Goal: Obtain resource: Obtain resource

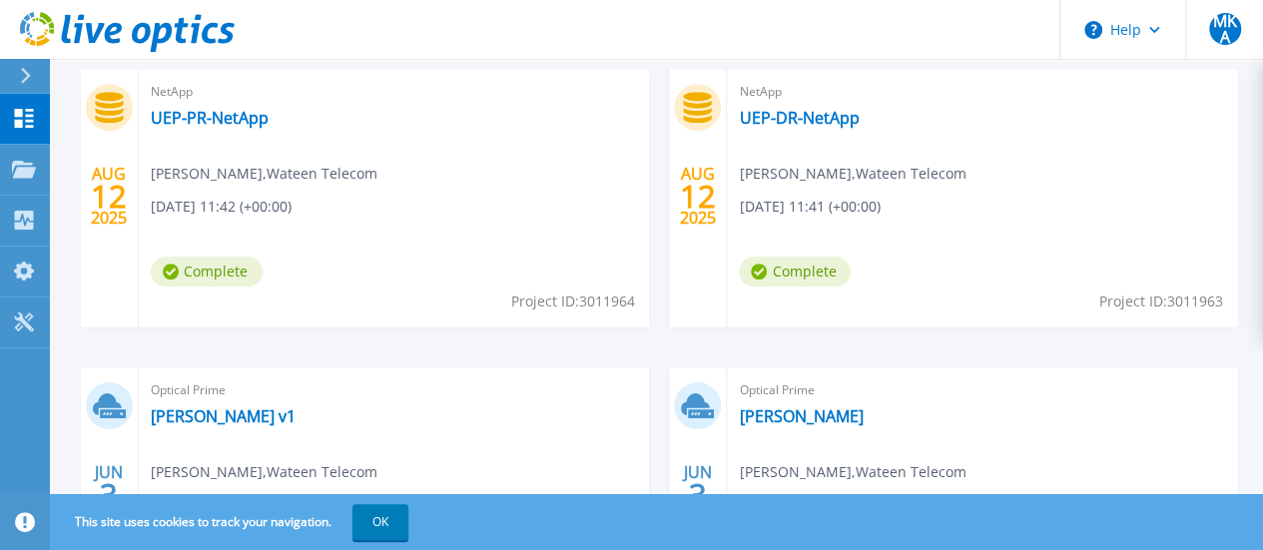
scroll to position [633, 0]
click at [256, 119] on link "UEP-PR-NetApp" at bounding box center [210, 117] width 118 height 20
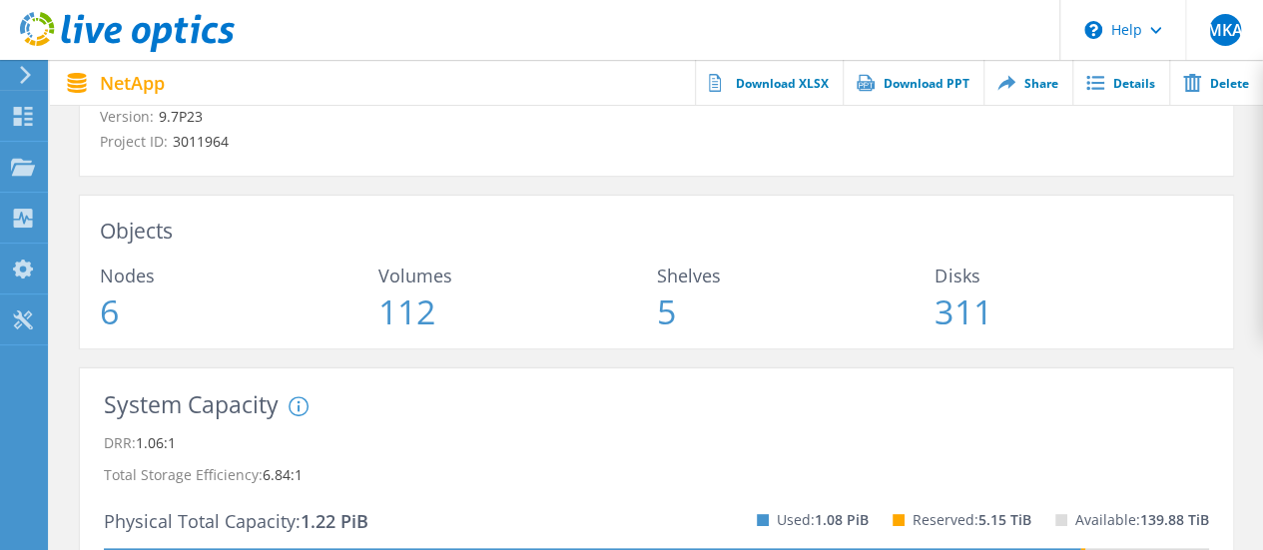
scroll to position [189, 0]
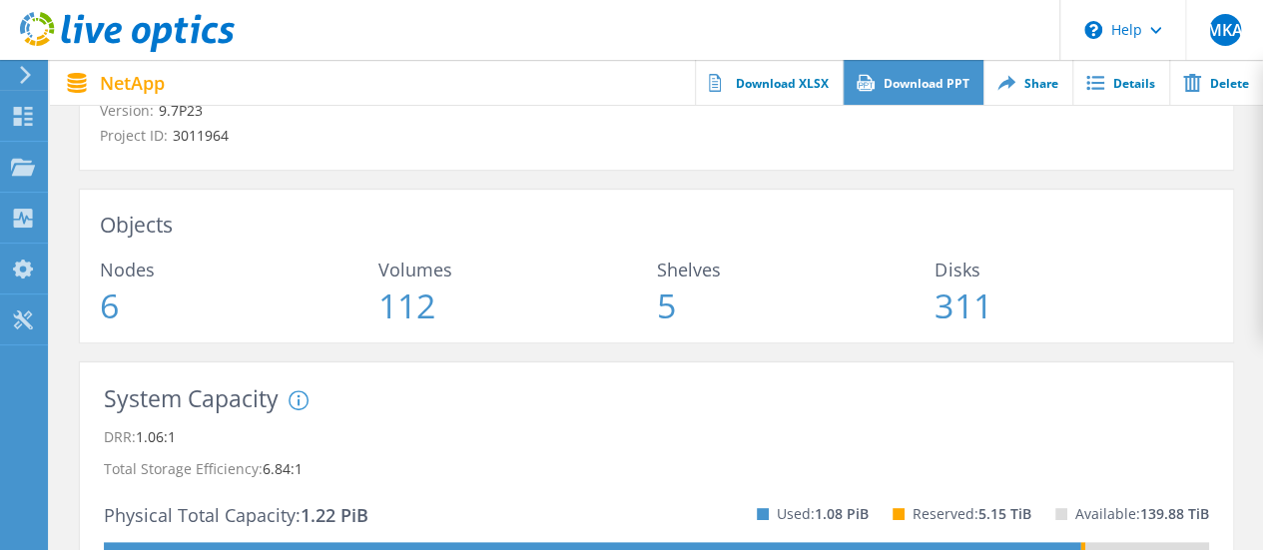
click at [881, 92] on link "Download PPT" at bounding box center [913, 82] width 141 height 45
click at [20, 73] on icon at bounding box center [25, 75] width 15 height 18
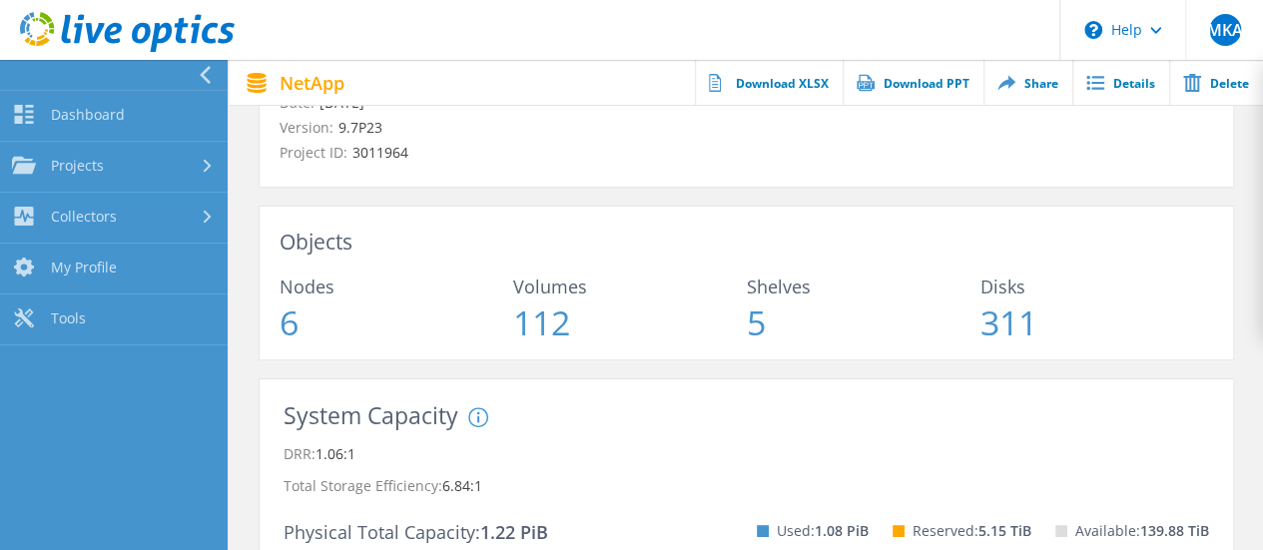
click at [203, 77] on use at bounding box center [205, 75] width 11 height 18
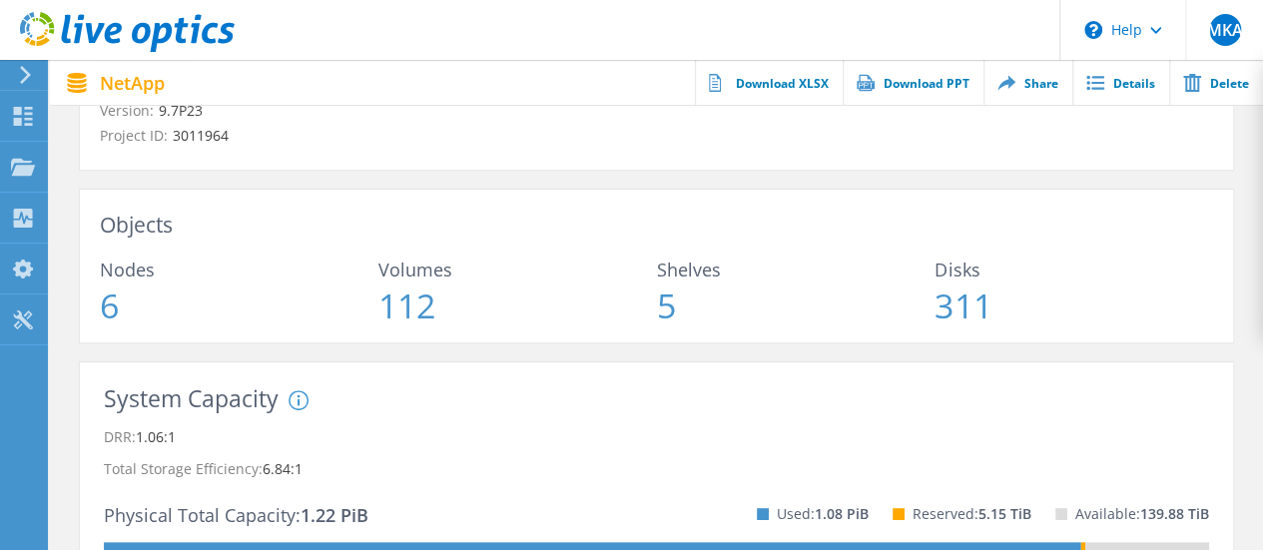
scroll to position [0, 0]
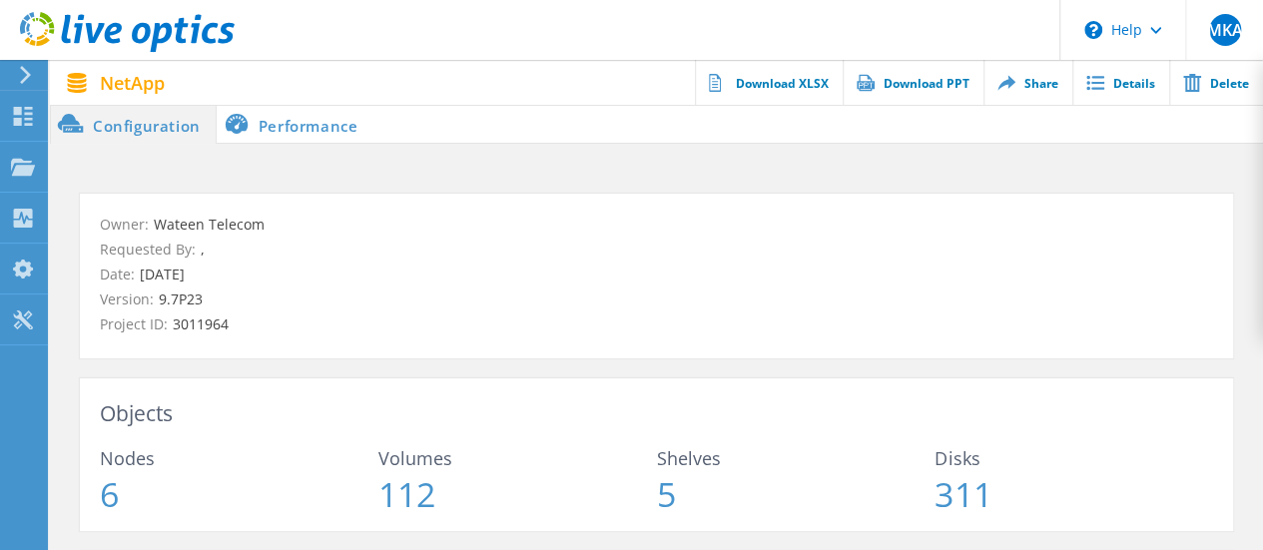
click at [280, 122] on li "Performance" at bounding box center [295, 124] width 157 height 40
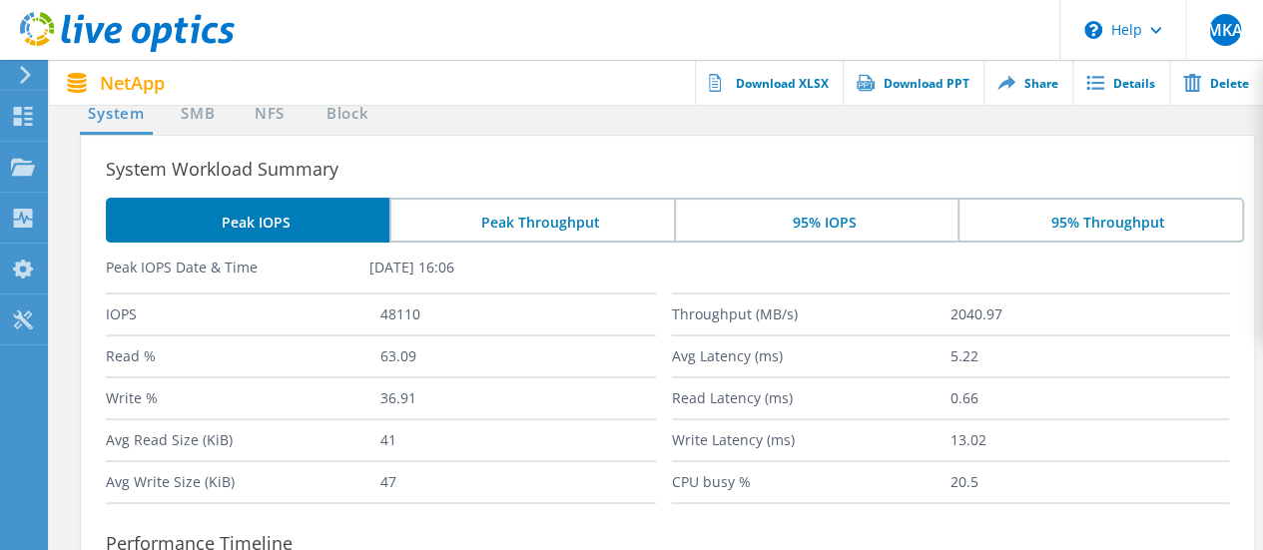
scroll to position [154, 0]
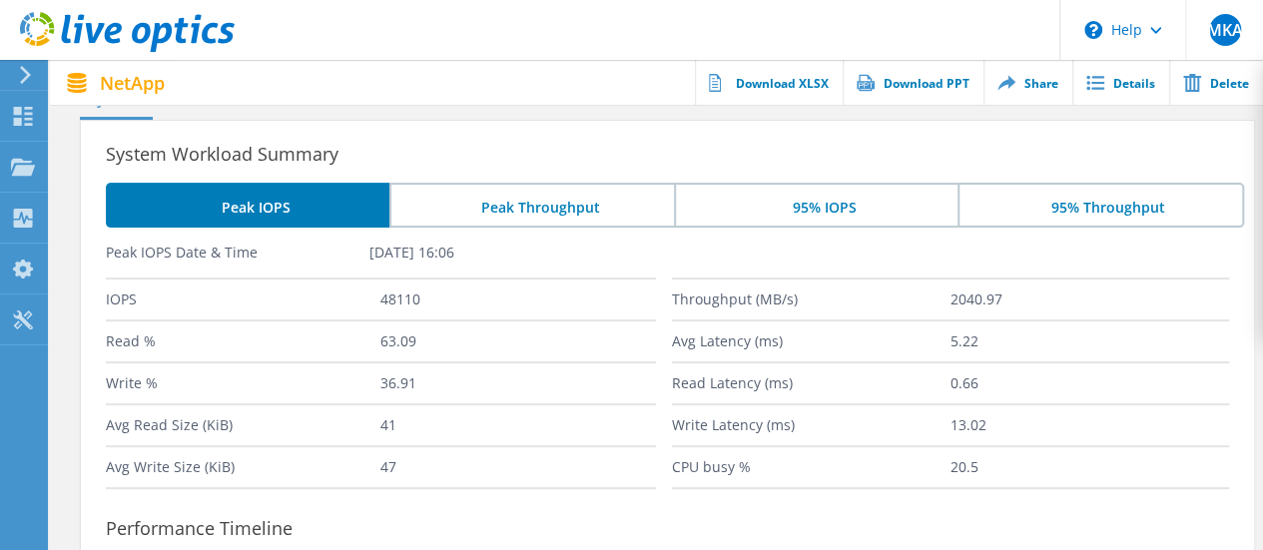
click at [578, 208] on li "Peak Throughput" at bounding box center [531, 205] width 284 height 45
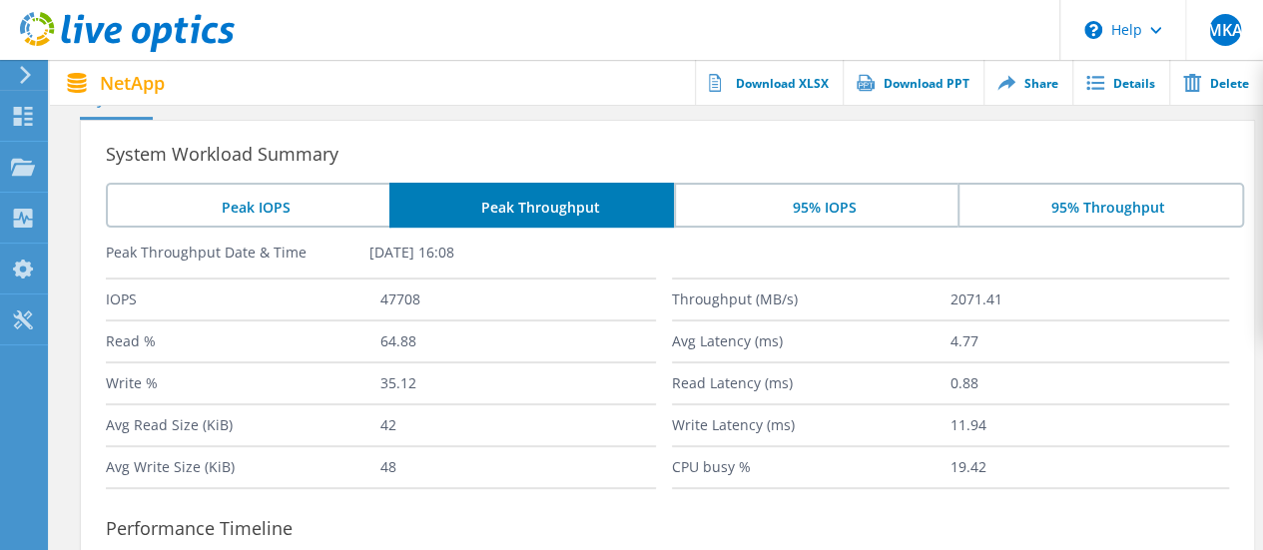
click at [768, 219] on li "95% IOPS" at bounding box center [816, 205] width 284 height 45
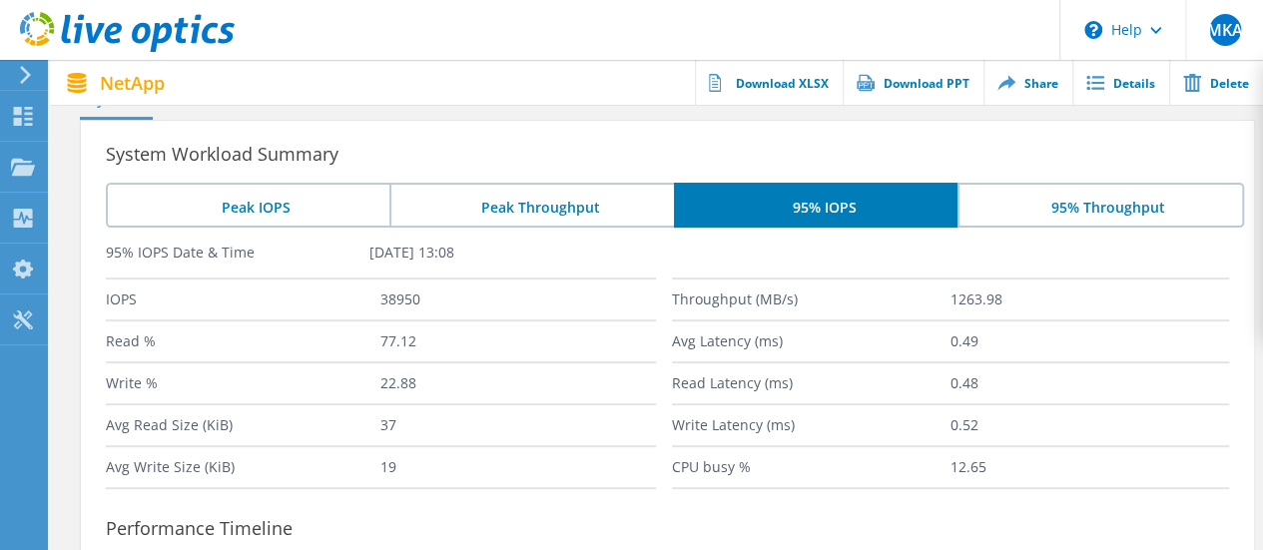
click at [248, 208] on li "Peak IOPS" at bounding box center [248, 205] width 284 height 45
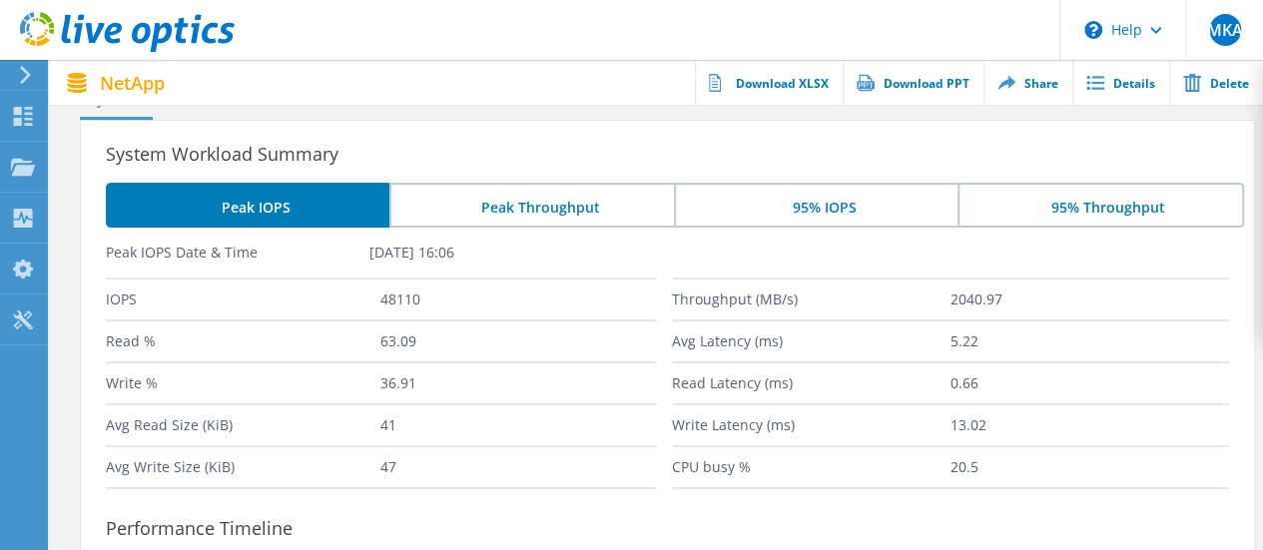
click at [839, 208] on li "95% IOPS" at bounding box center [816, 205] width 284 height 45
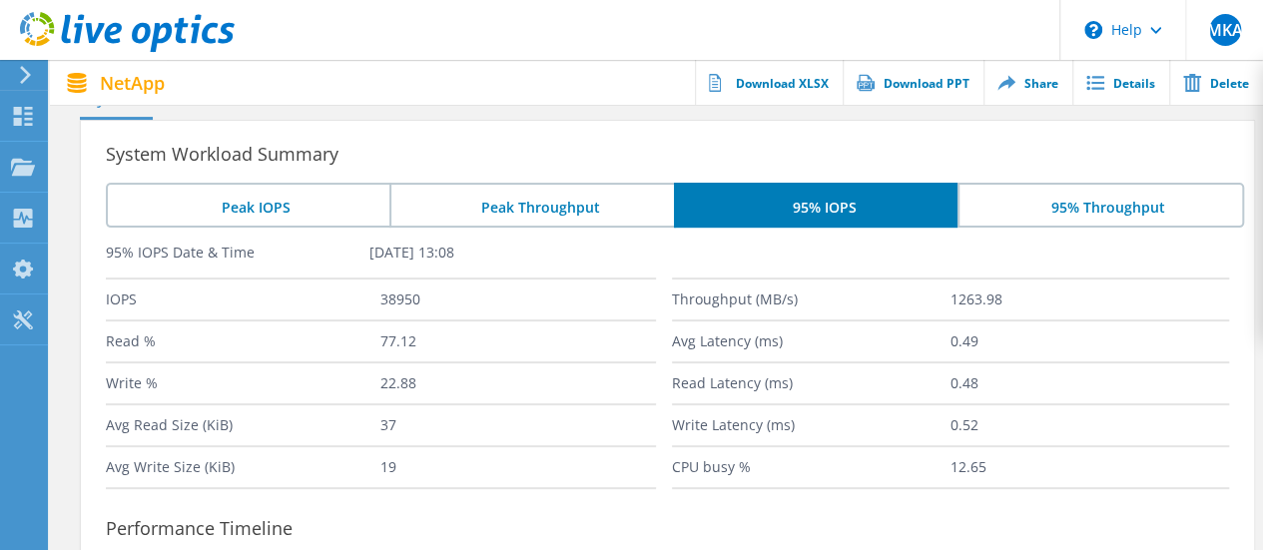
click at [1065, 218] on li "95% Throughput" at bounding box center [1100, 205] width 286 height 45
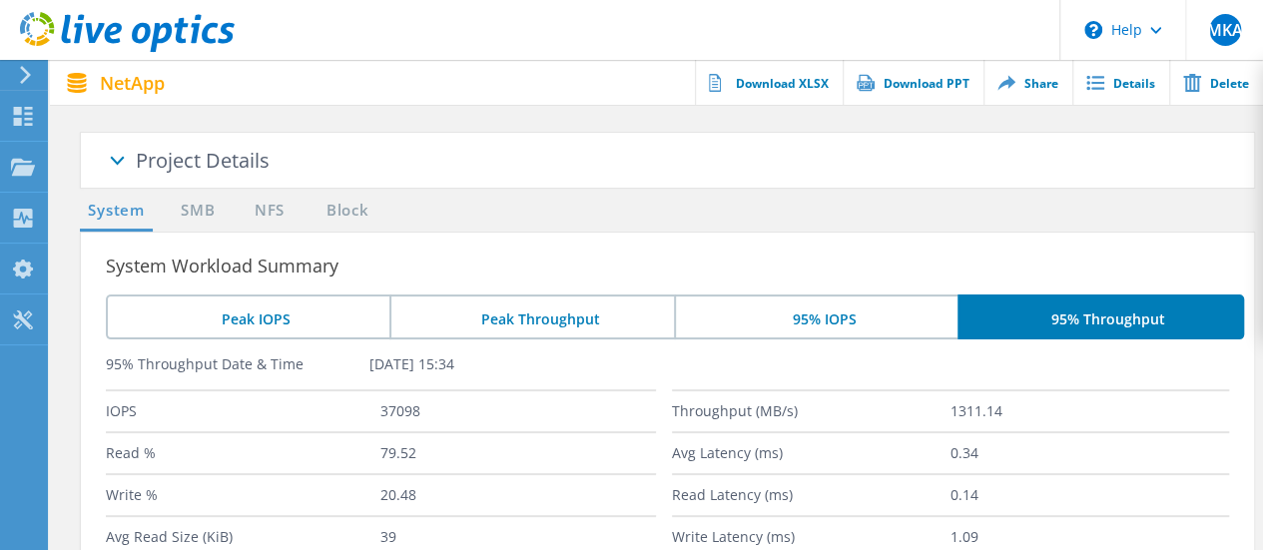
scroll to position [40, 0]
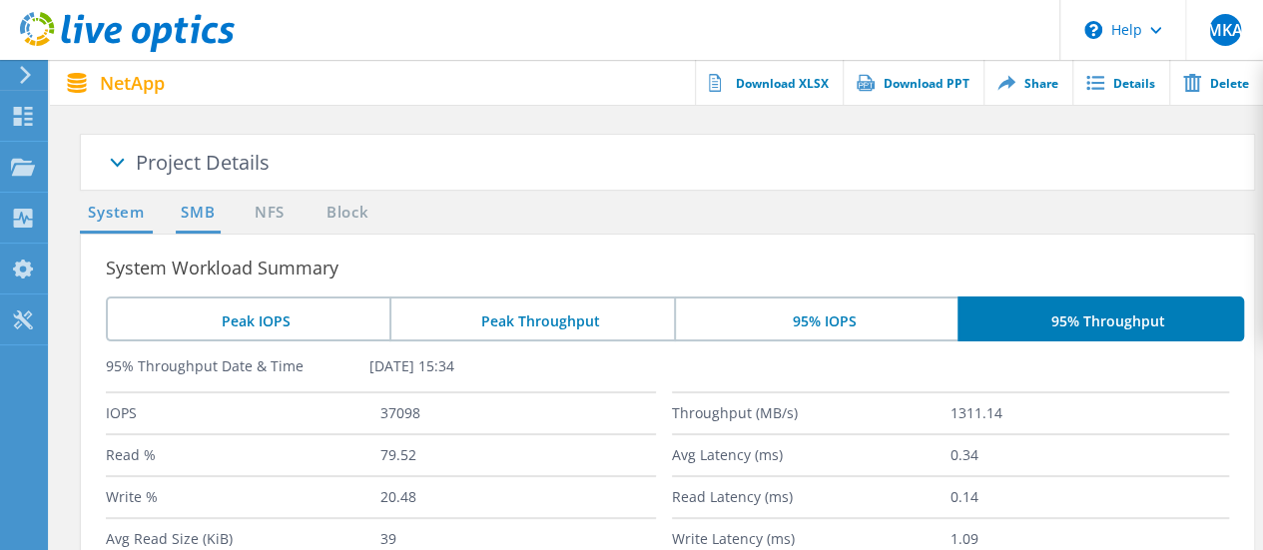
click at [209, 219] on link "SMB" at bounding box center [198, 213] width 44 height 25
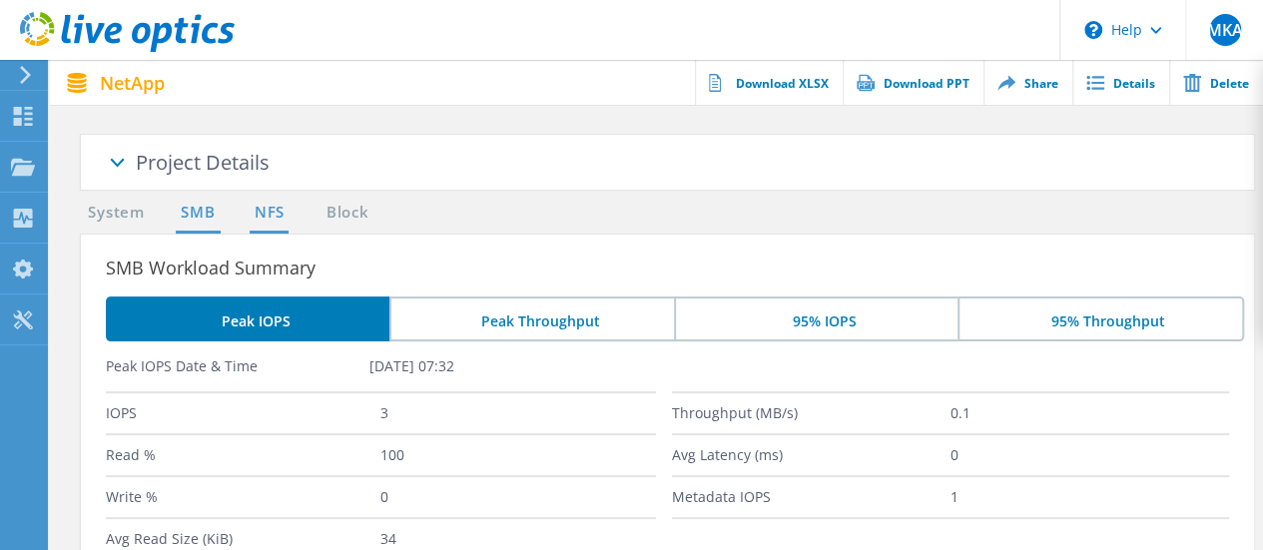
click at [277, 218] on link "NFS" at bounding box center [269, 213] width 39 height 25
click at [336, 219] on link "Block" at bounding box center [346, 213] width 55 height 25
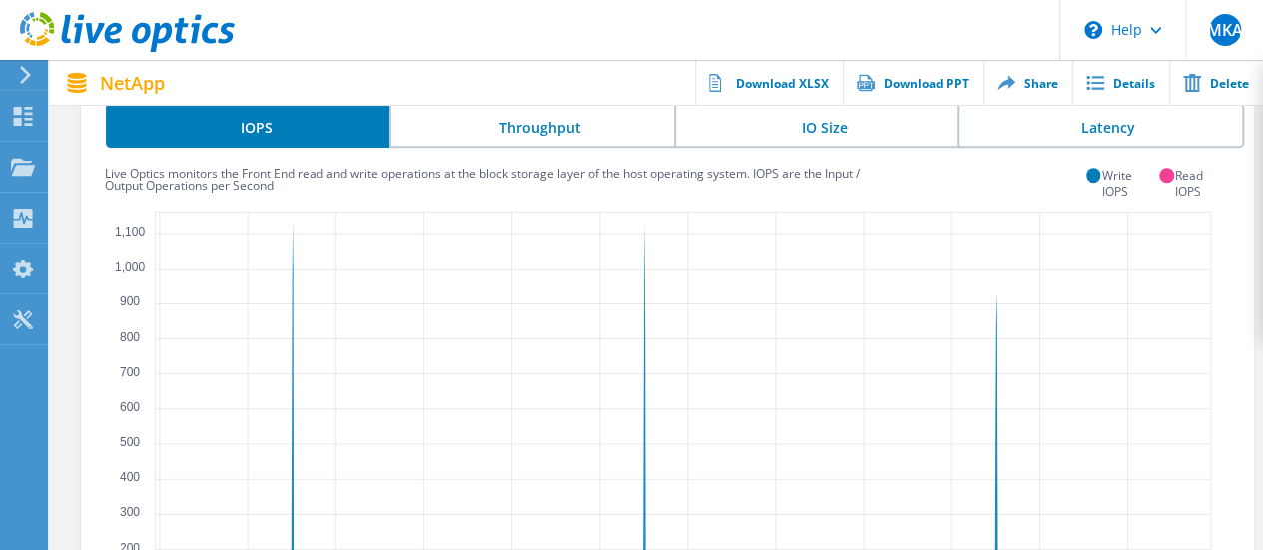
scroll to position [609, 0]
click at [1032, 136] on li "Latency" at bounding box center [1100, 124] width 286 height 45
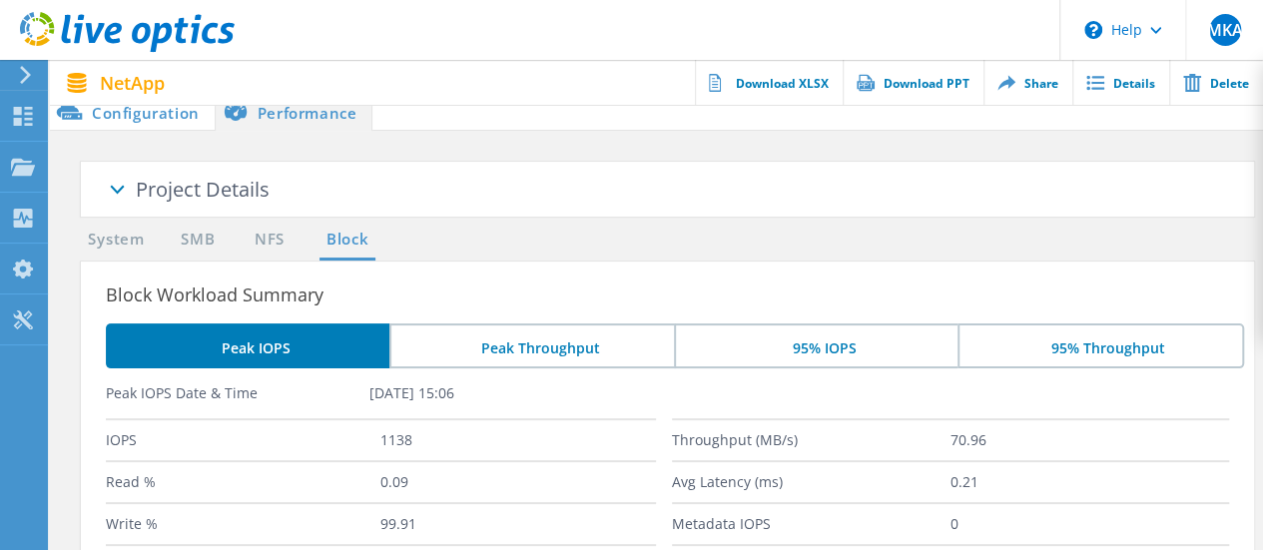
scroll to position [0, 0]
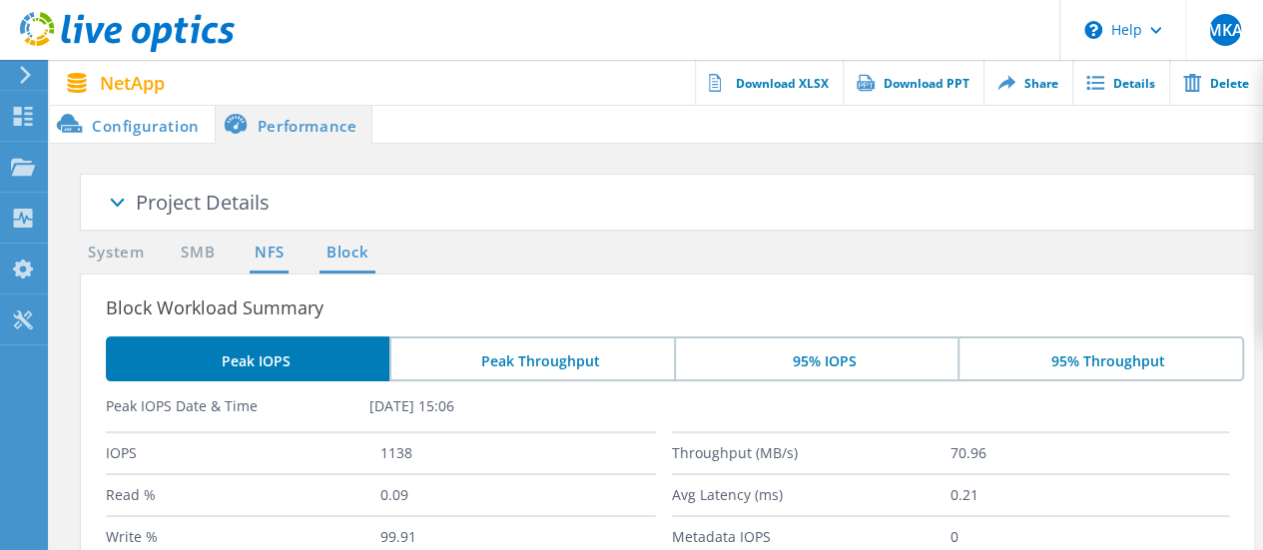
click at [256, 254] on link "NFS" at bounding box center [269, 253] width 39 height 25
click at [193, 258] on link "SMB" at bounding box center [198, 253] width 44 height 25
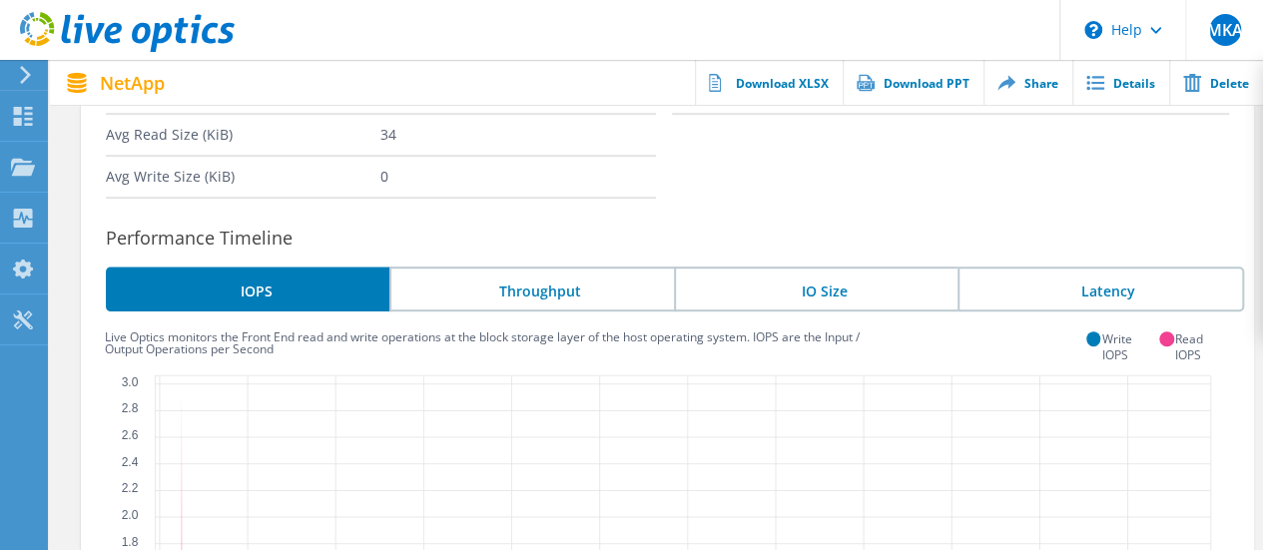
scroll to position [448, 0]
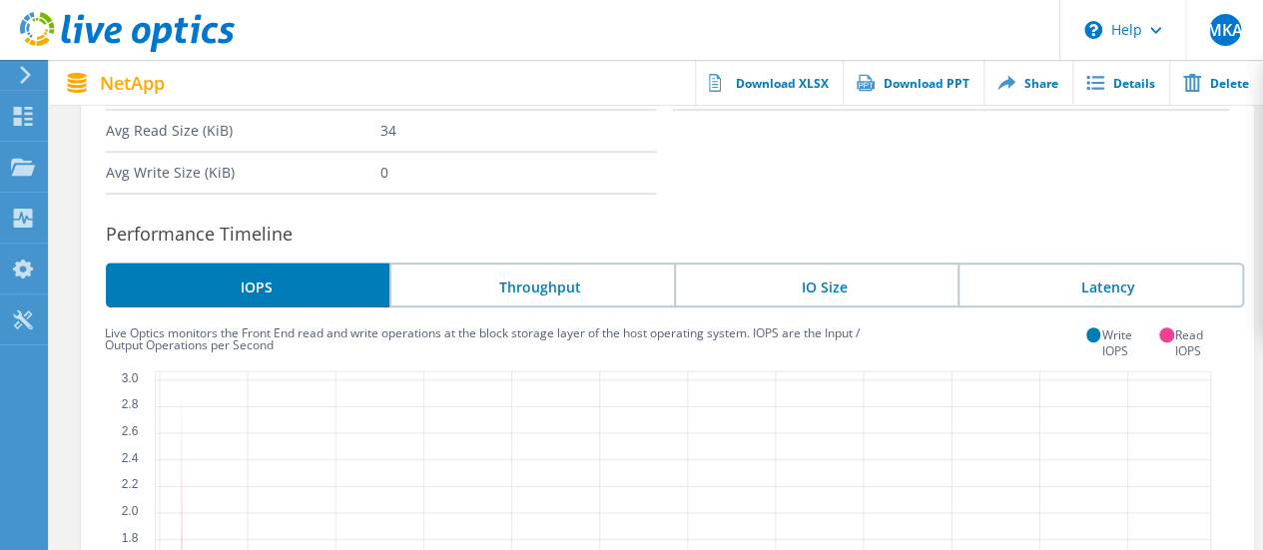
click at [1130, 267] on li "Latency" at bounding box center [1100, 285] width 286 height 45
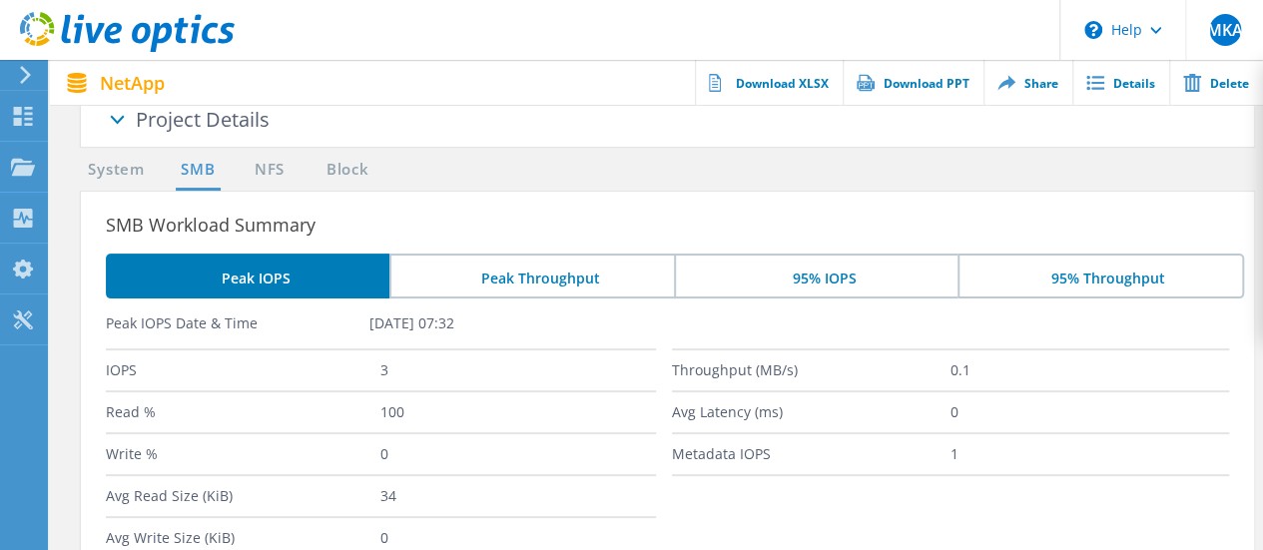
scroll to position [0, 0]
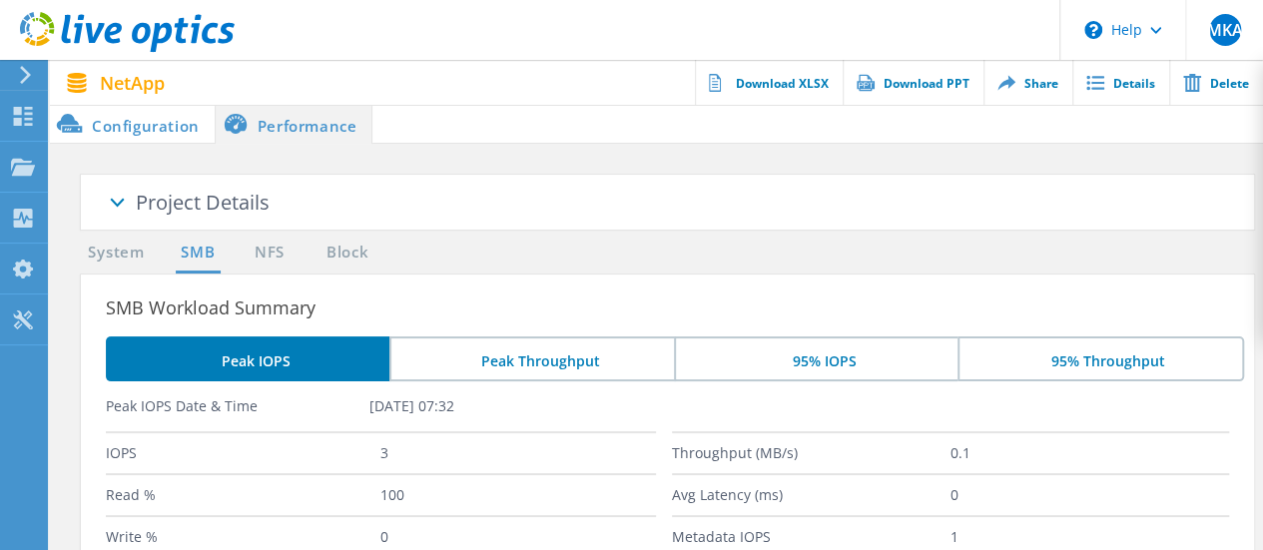
click at [177, 127] on li "Configuration" at bounding box center [132, 124] width 165 height 40
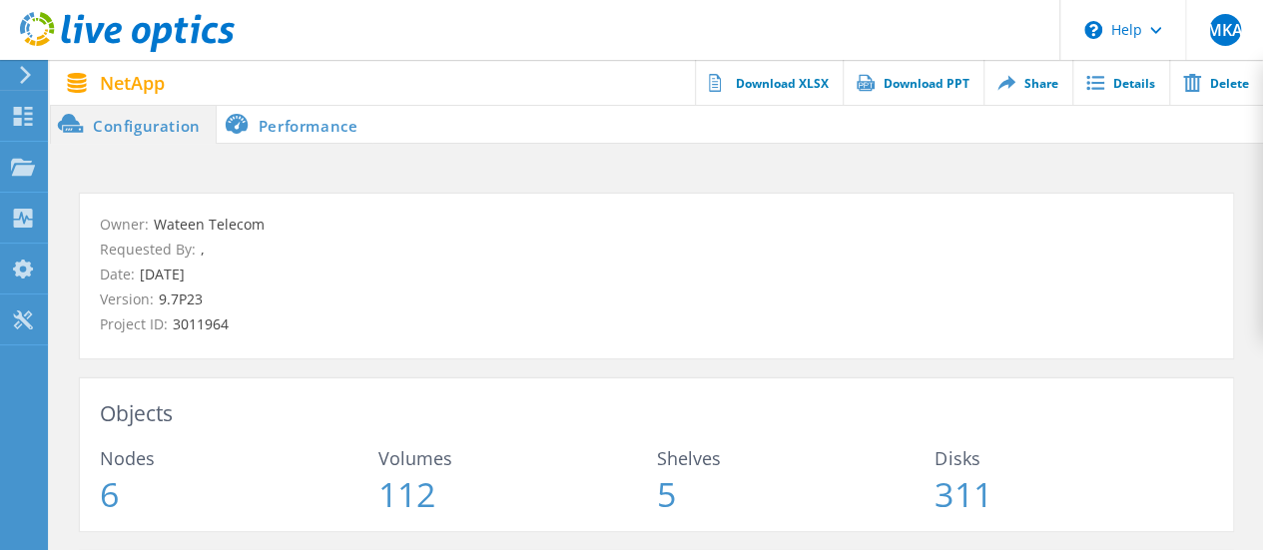
click at [270, 125] on li "Performance" at bounding box center [295, 124] width 157 height 40
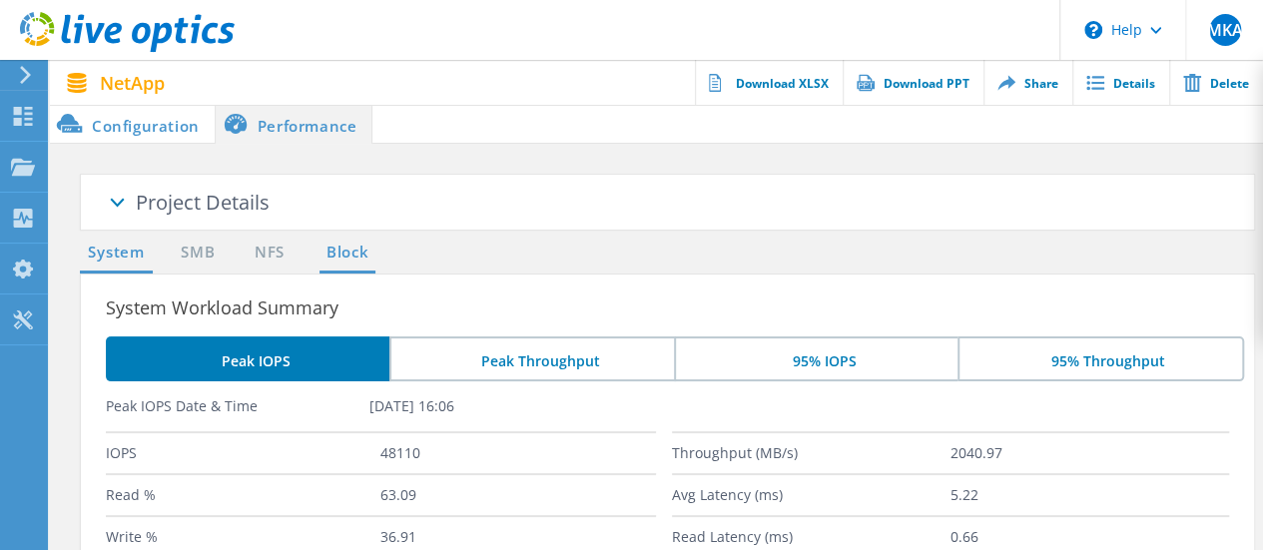
click at [349, 251] on link "Block" at bounding box center [346, 253] width 55 height 25
click at [133, 257] on link "System" at bounding box center [116, 253] width 73 height 25
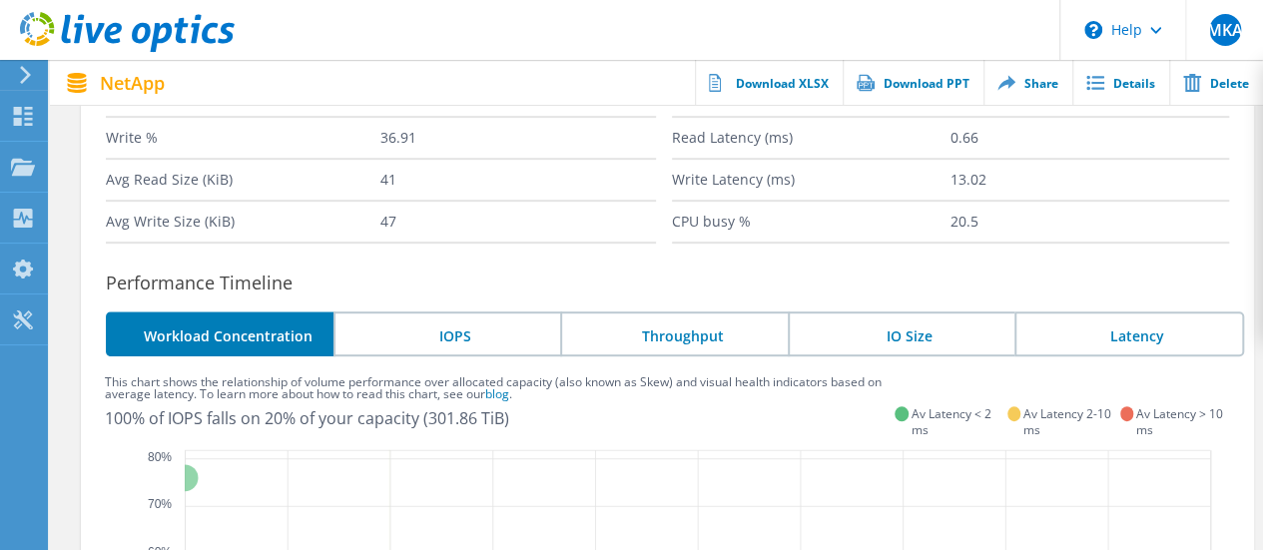
scroll to position [499, 0]
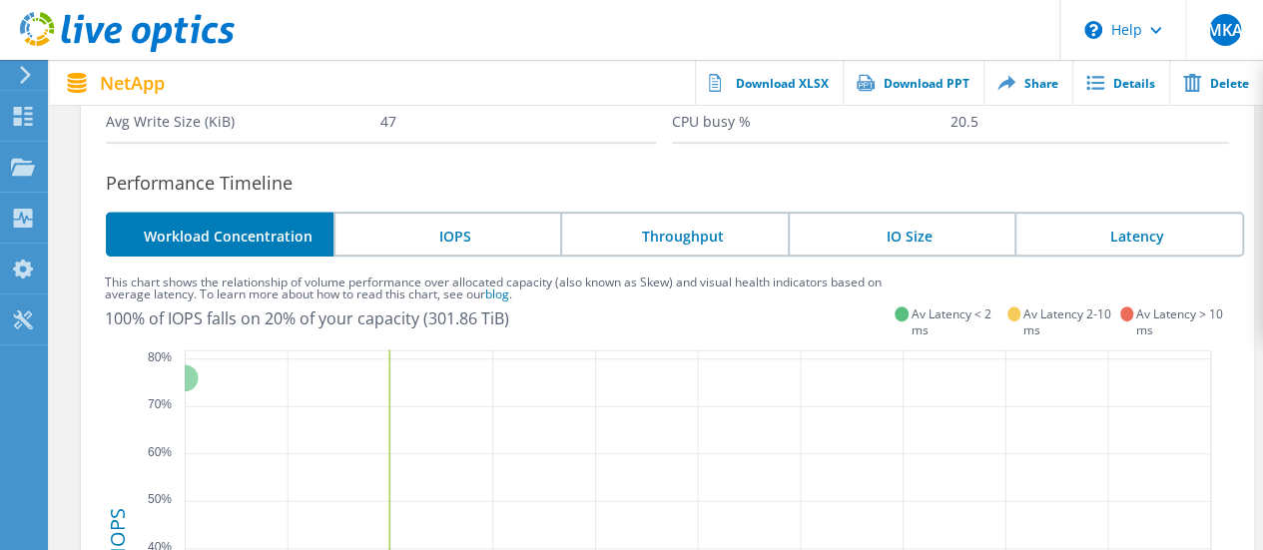
click at [1100, 250] on li "Latency" at bounding box center [1129, 234] width 230 height 45
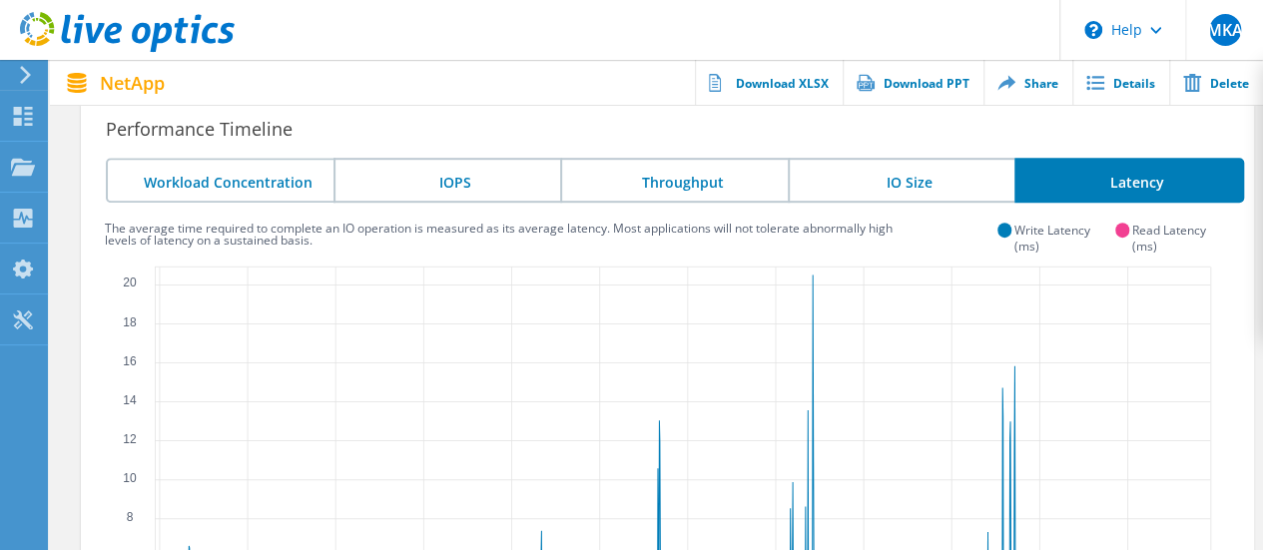
scroll to position [541, 0]
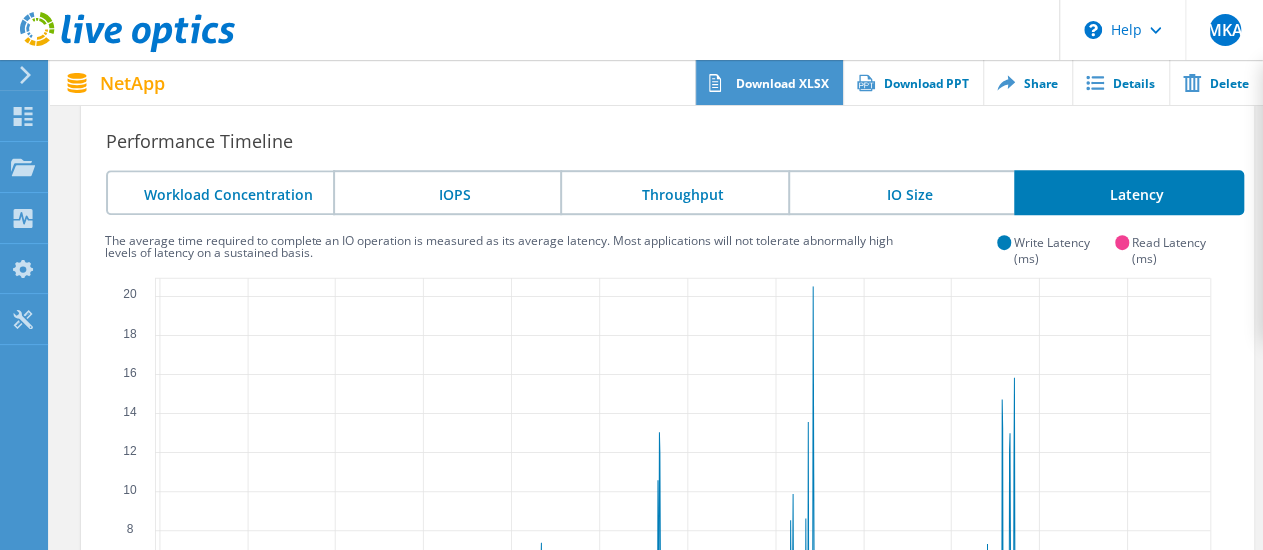
click at [806, 88] on link "Download XLSX" at bounding box center [769, 82] width 148 height 45
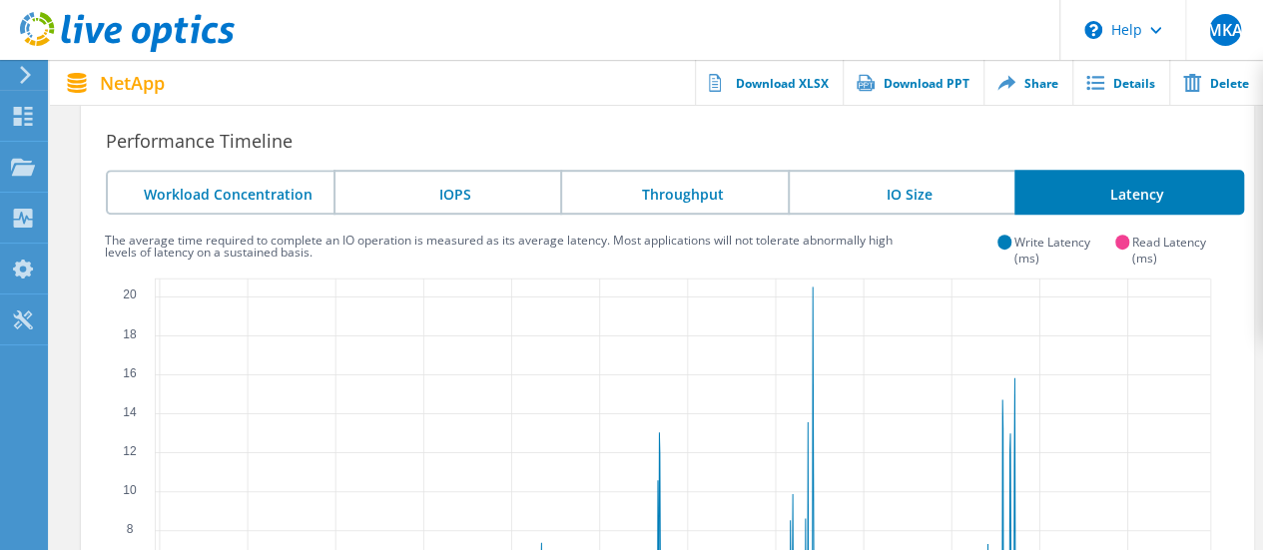
click at [239, 197] on li "Workload Concentration" at bounding box center [220, 192] width 228 height 45
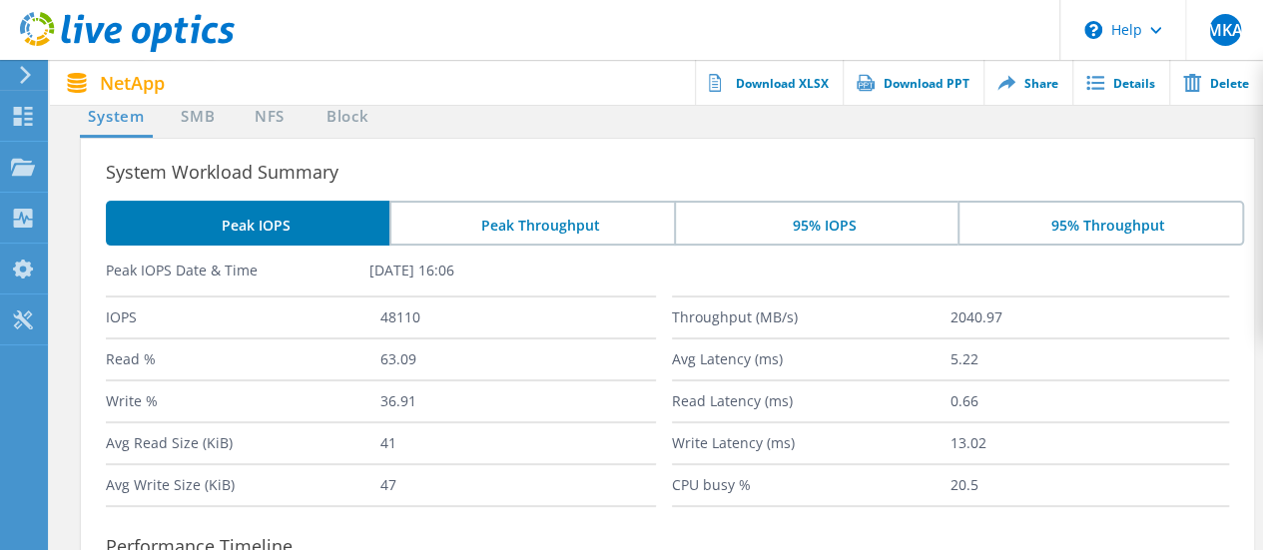
scroll to position [48, 0]
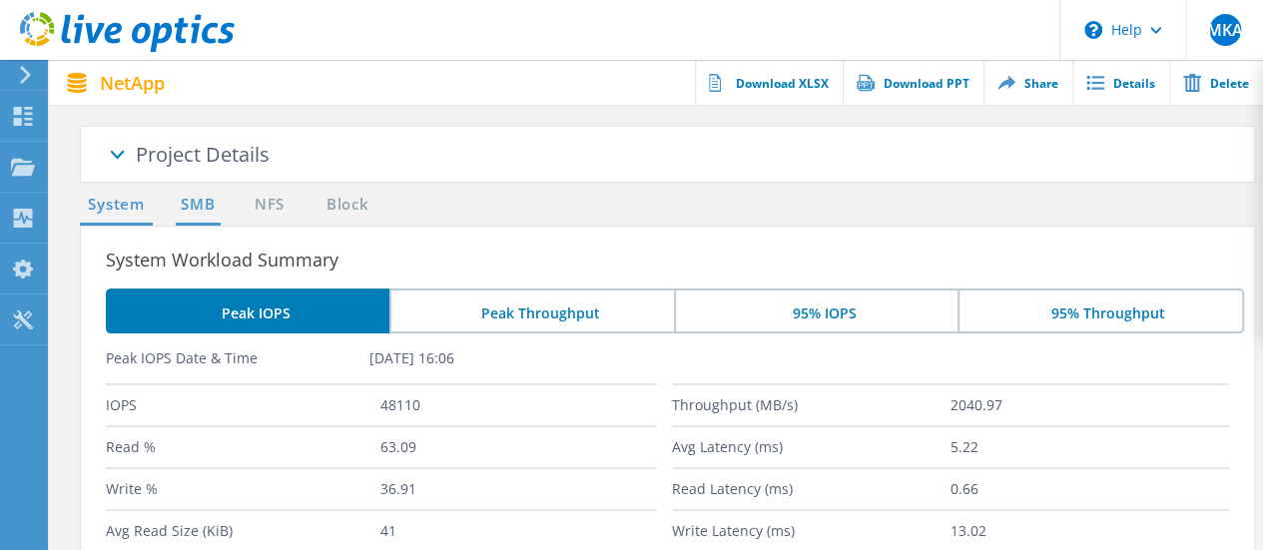
click at [212, 213] on link "SMB" at bounding box center [198, 205] width 44 height 25
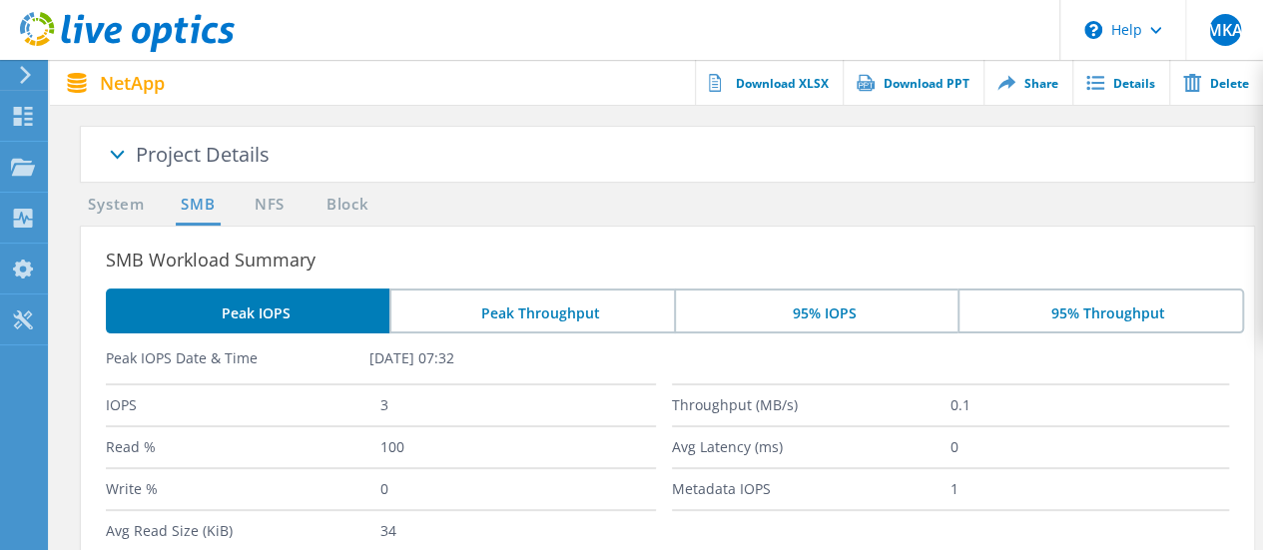
click at [563, 293] on li "Peak Throughput" at bounding box center [531, 311] width 284 height 45
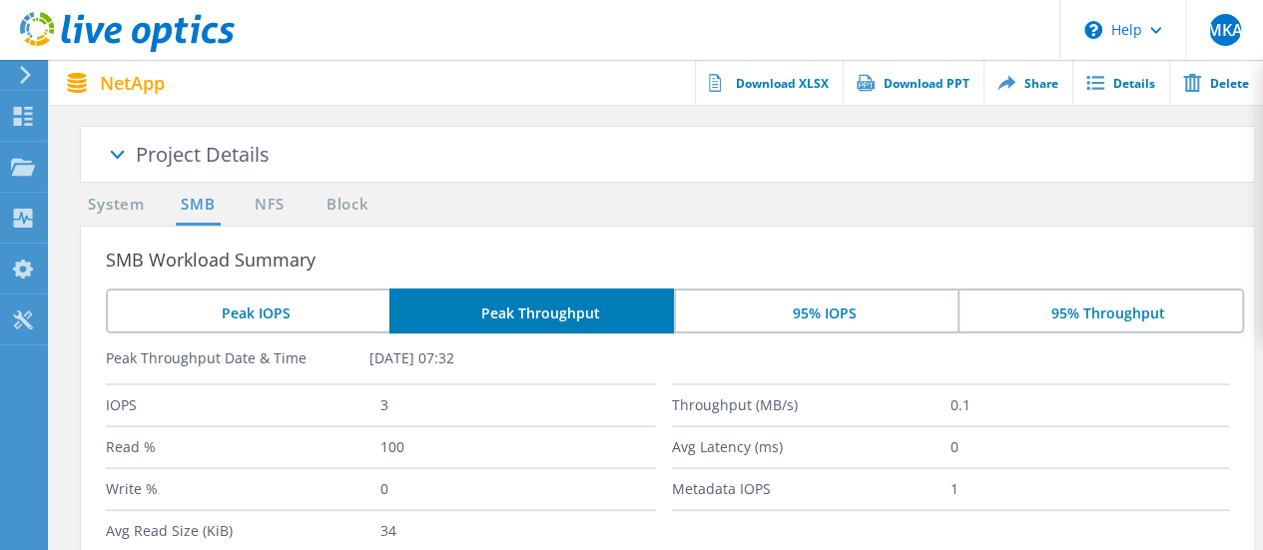
click at [569, 308] on li "Peak Throughput" at bounding box center [531, 311] width 284 height 45
click at [878, 310] on li "95% IOPS" at bounding box center [816, 311] width 284 height 45
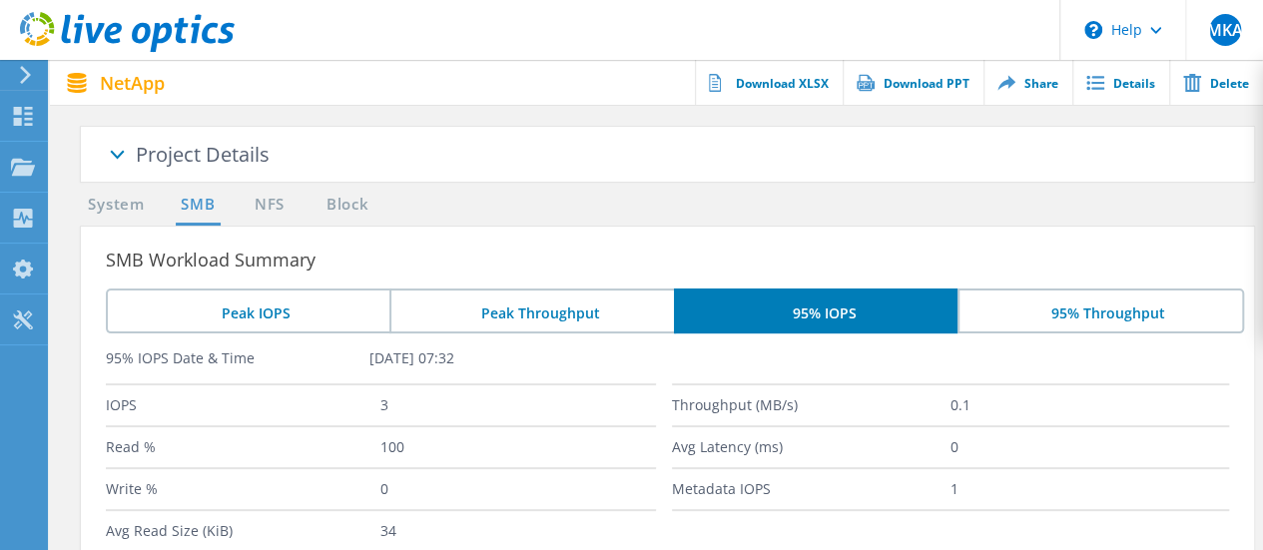
click at [1101, 306] on li "95% Throughput" at bounding box center [1100, 311] width 286 height 45
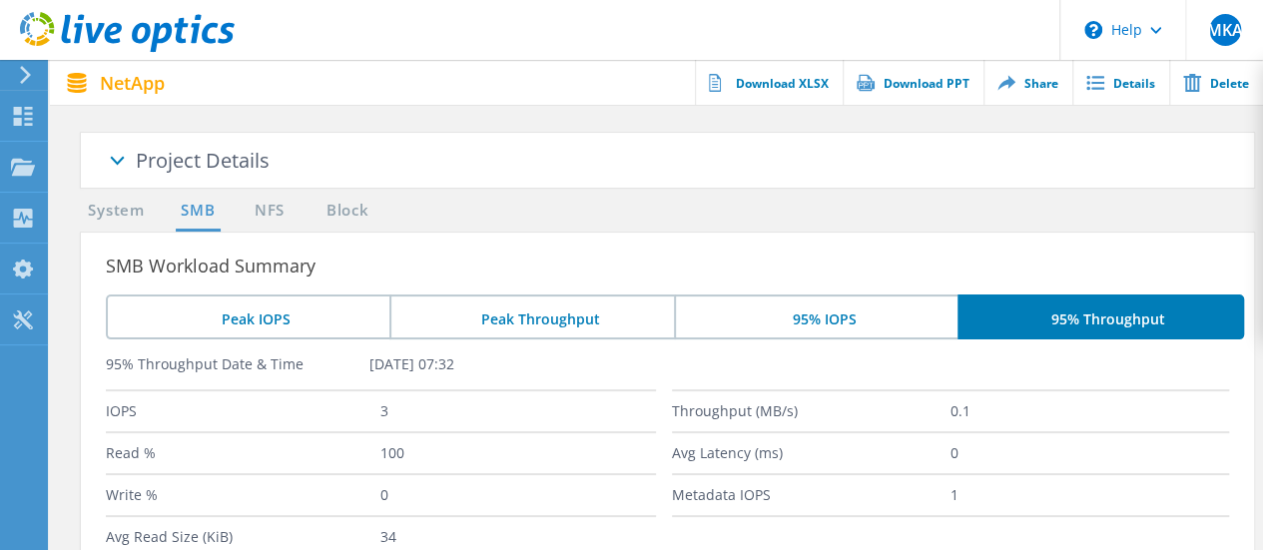
scroll to position [0, 0]
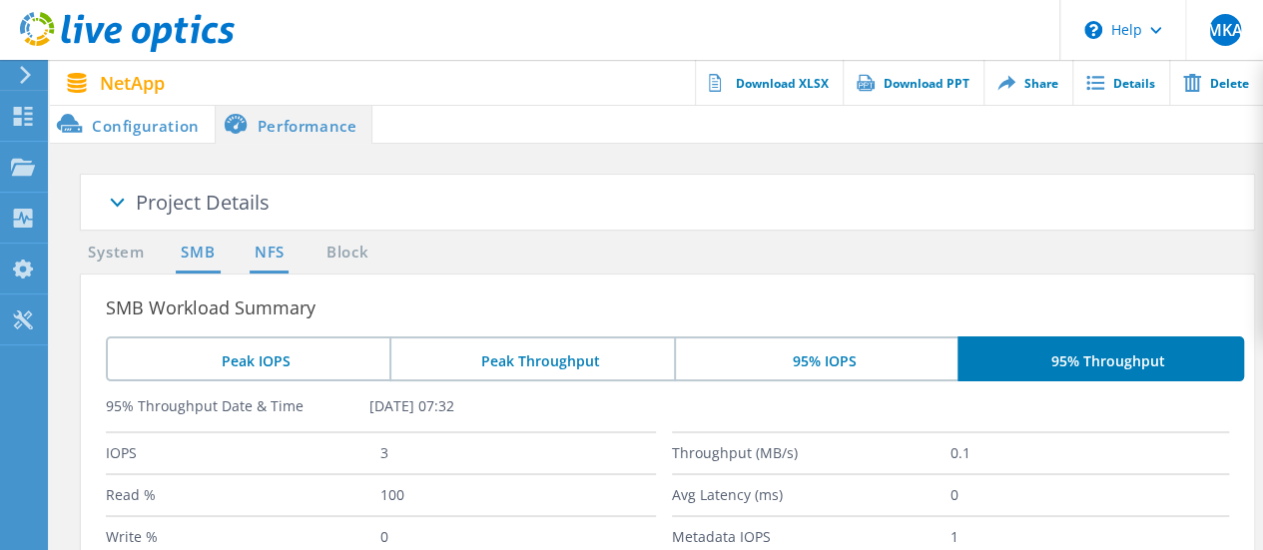
click at [274, 257] on link "NFS" at bounding box center [269, 253] width 39 height 25
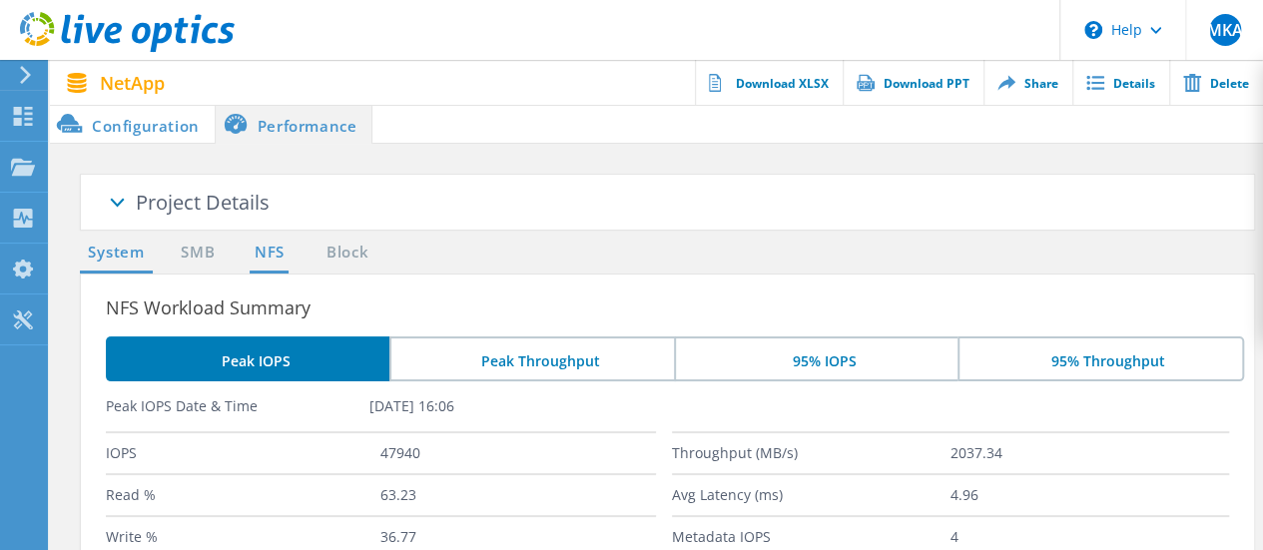
click at [150, 256] on link "System" at bounding box center [116, 253] width 73 height 25
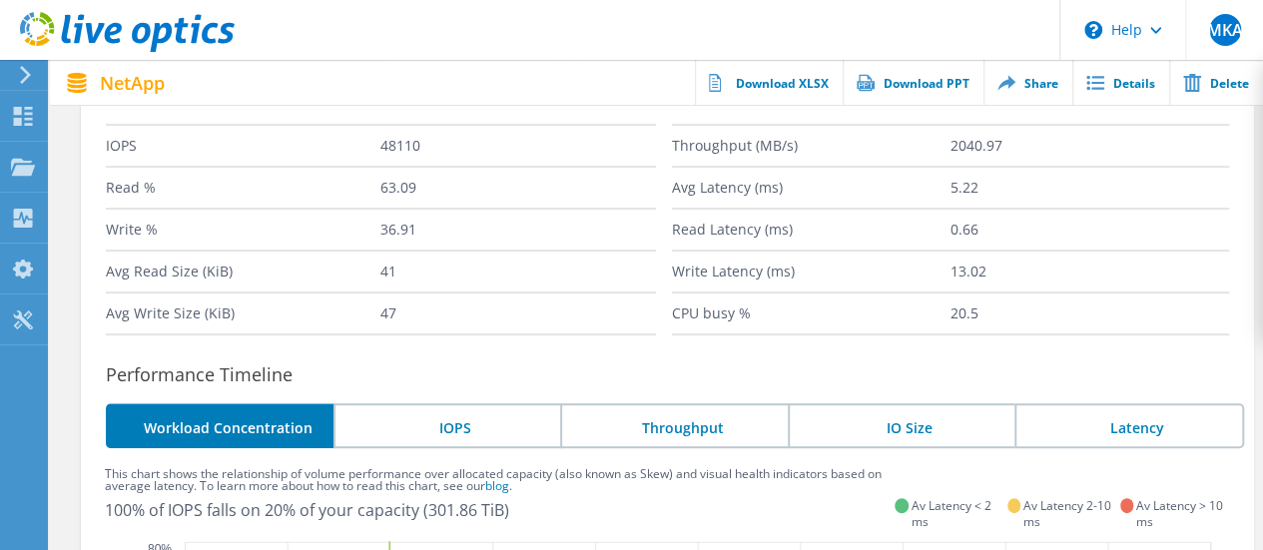
scroll to position [347, 0]
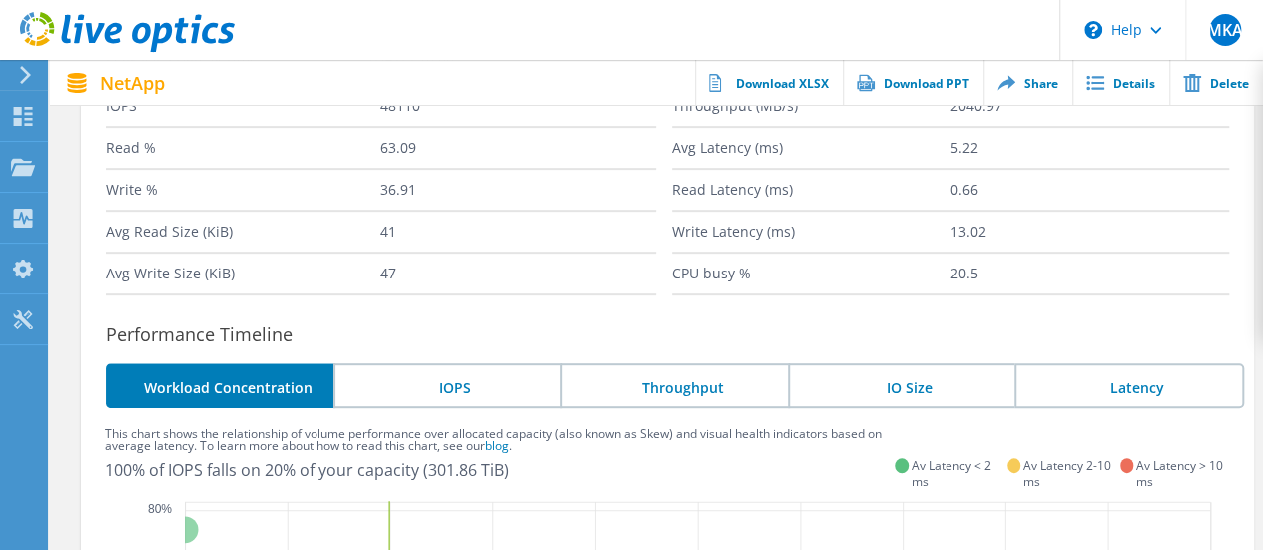
click at [459, 384] on li "IOPS" at bounding box center [447, 385] width 228 height 45
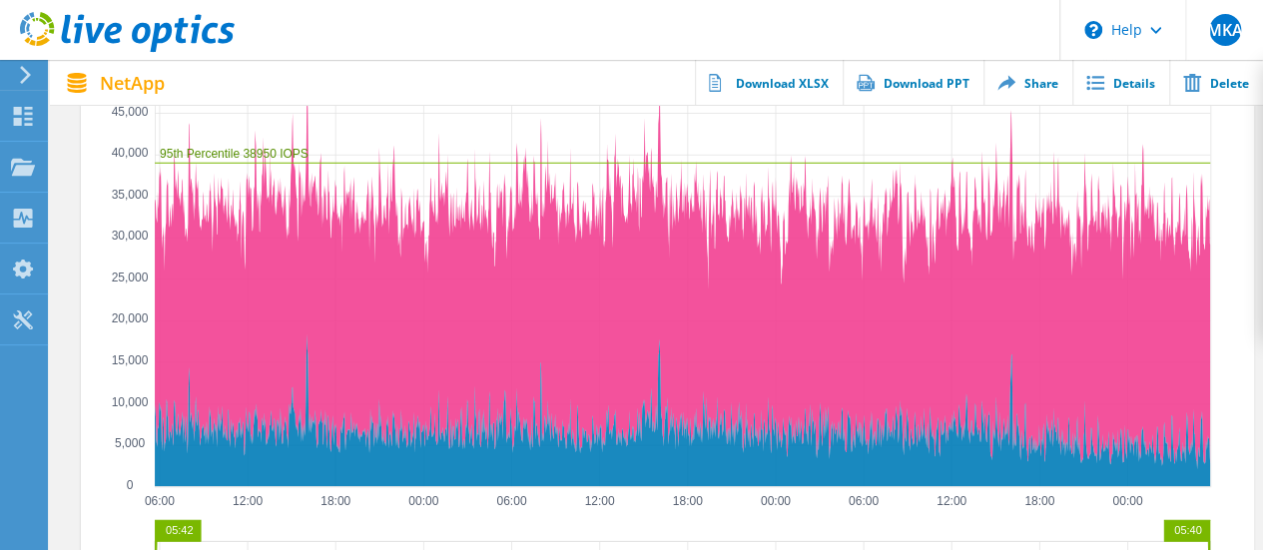
scroll to position [541, 0]
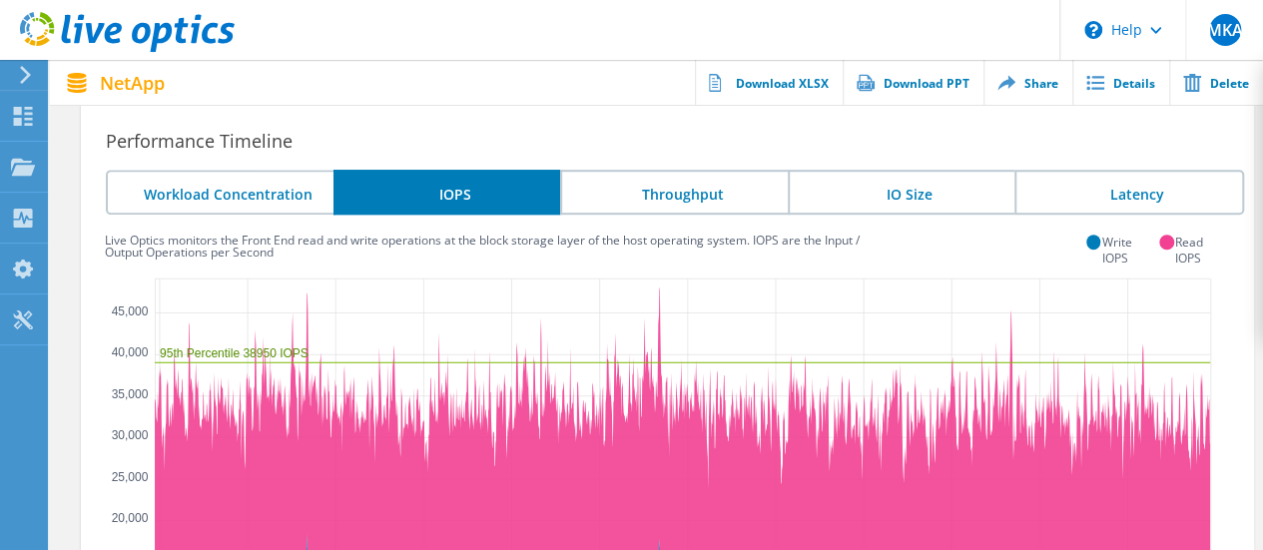
click at [685, 201] on li "Throughput" at bounding box center [674, 192] width 228 height 45
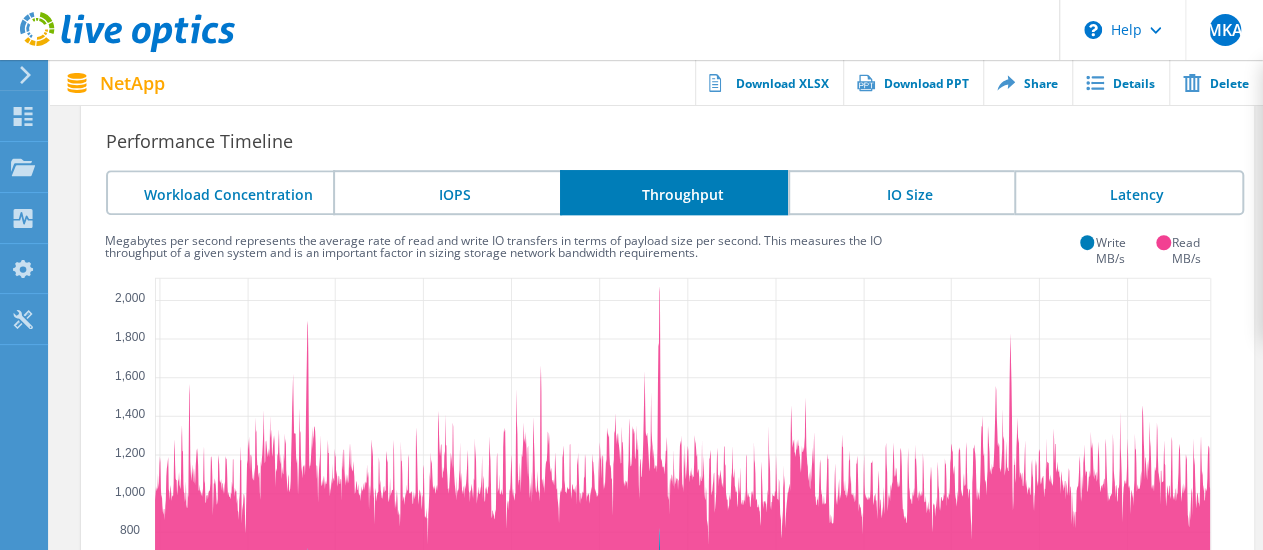
click at [909, 206] on li "IO Size" at bounding box center [902, 192] width 228 height 45
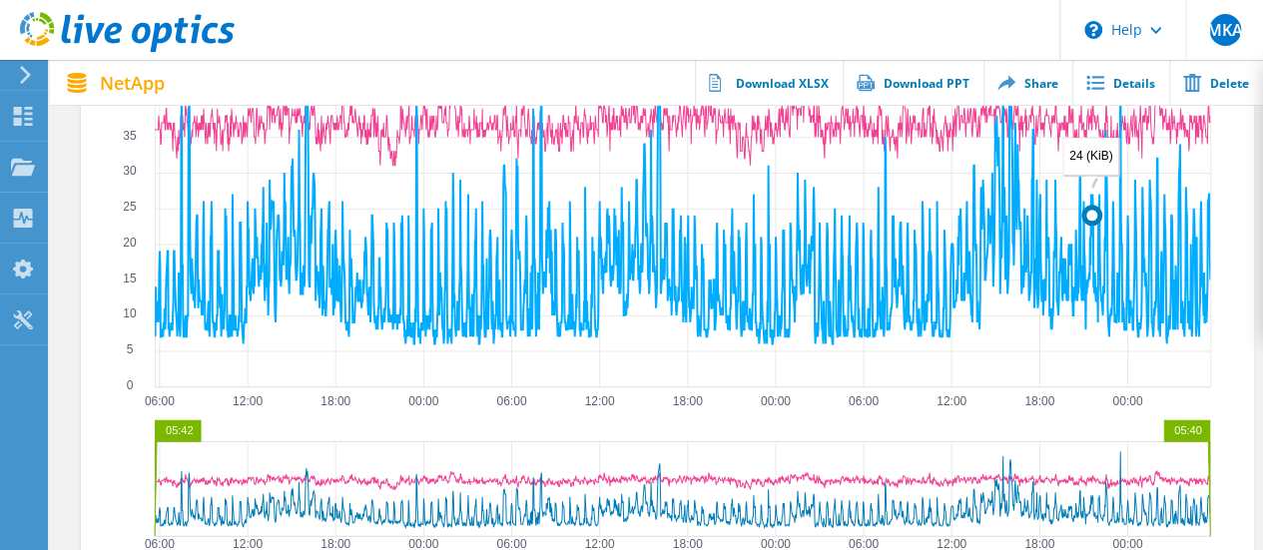
scroll to position [741, 0]
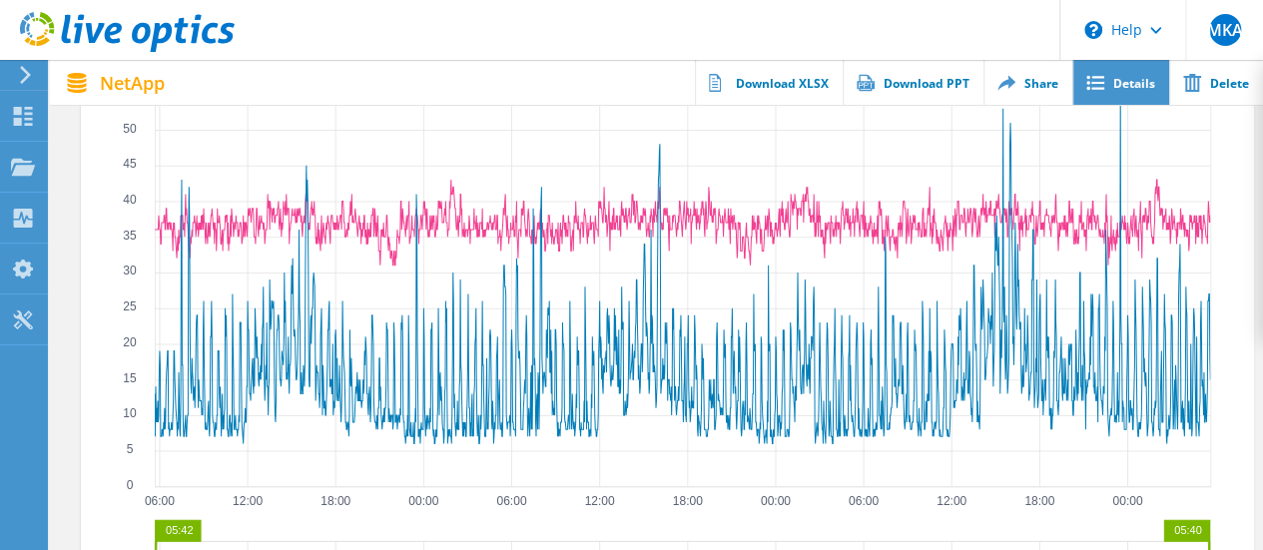
click at [1132, 82] on link "Details" at bounding box center [1120, 82] width 97 height 45
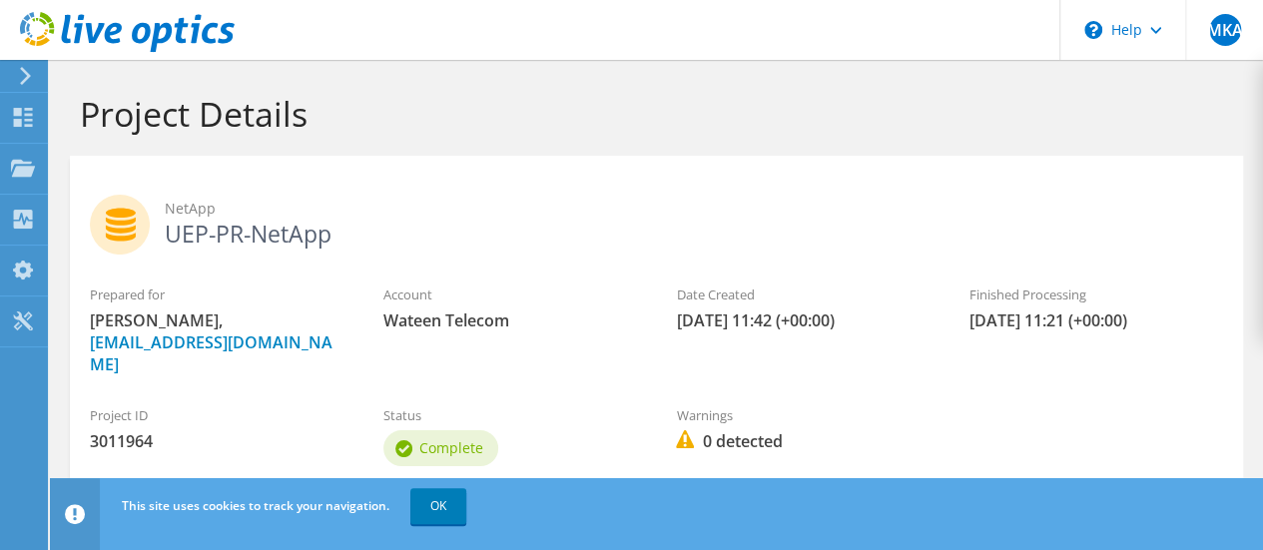
click at [239, 237] on h2 "NetApp UEP-PR-NetApp" at bounding box center [656, 220] width 1133 height 50
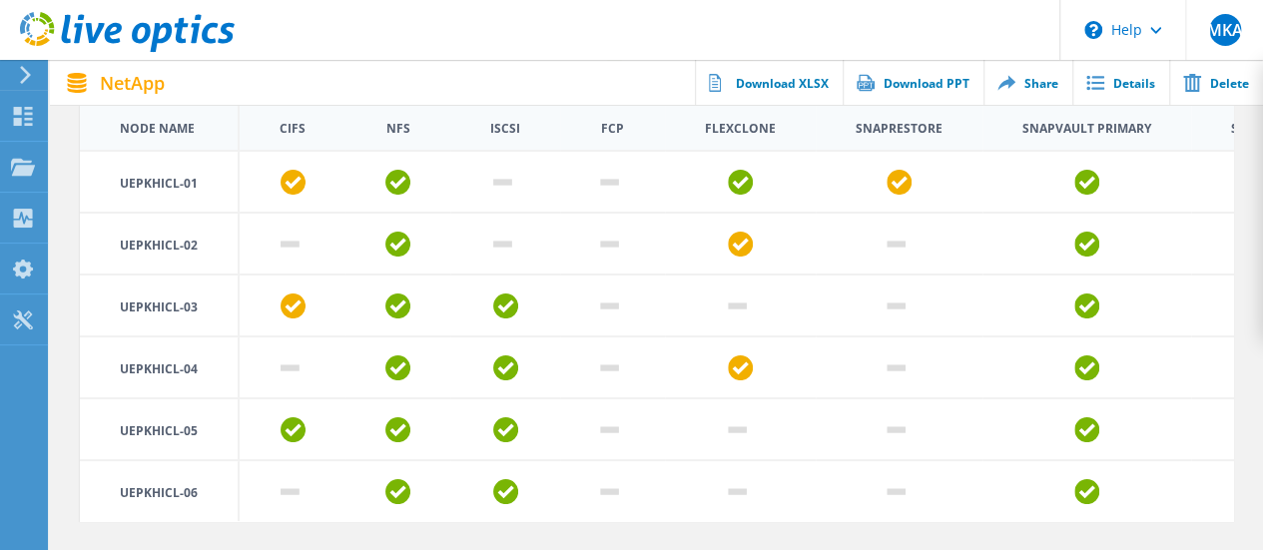
scroll to position [599, 0]
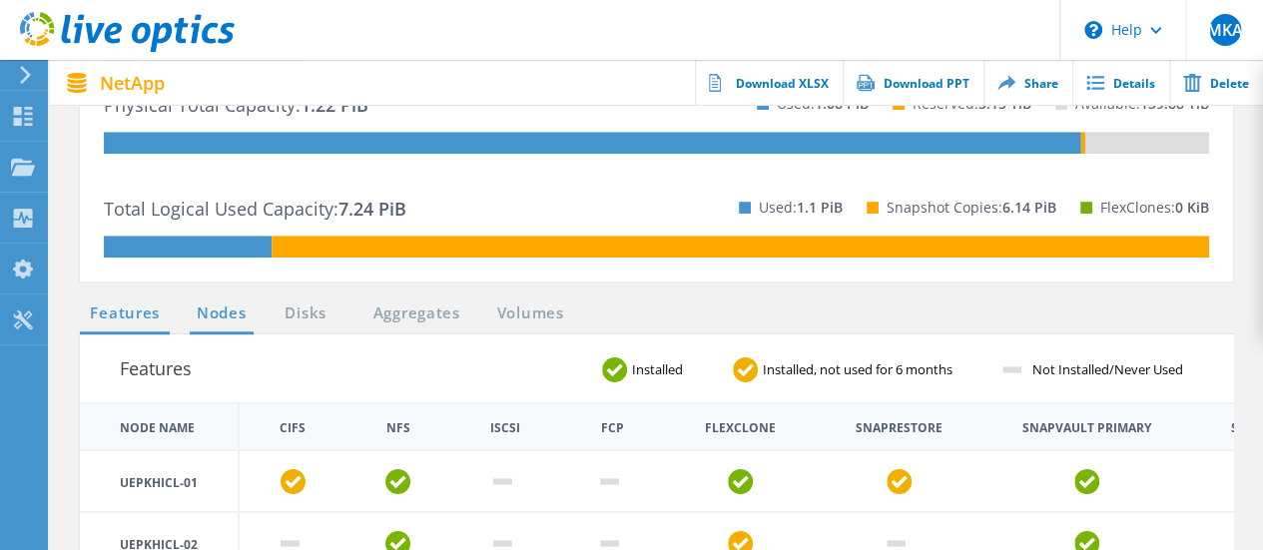
click at [224, 323] on link "Nodes" at bounding box center [222, 314] width 64 height 25
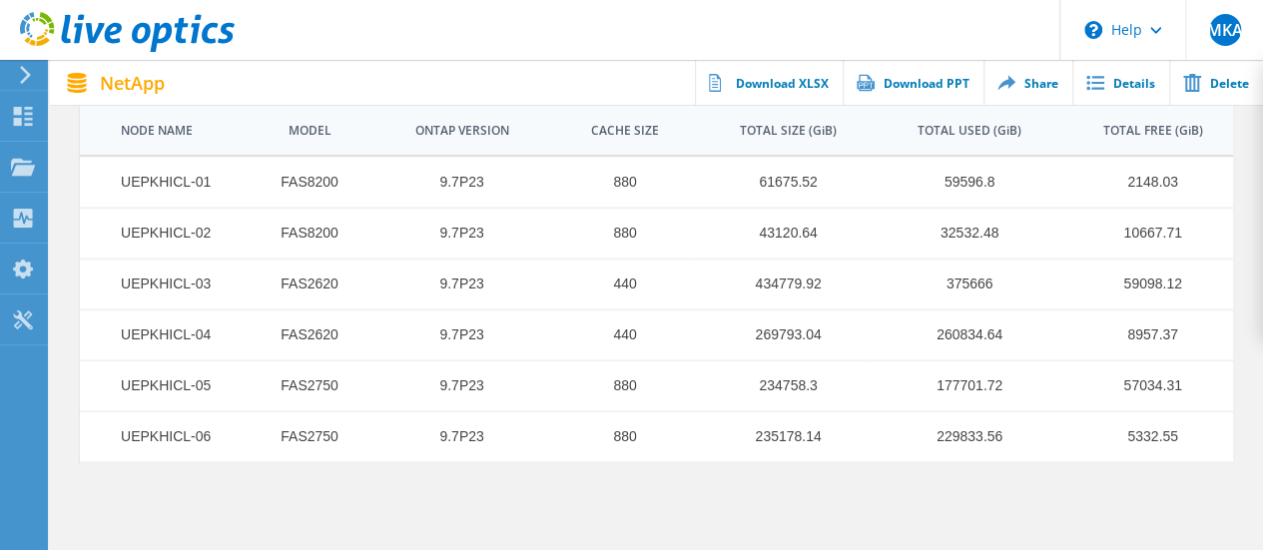
scroll to position [799, 0]
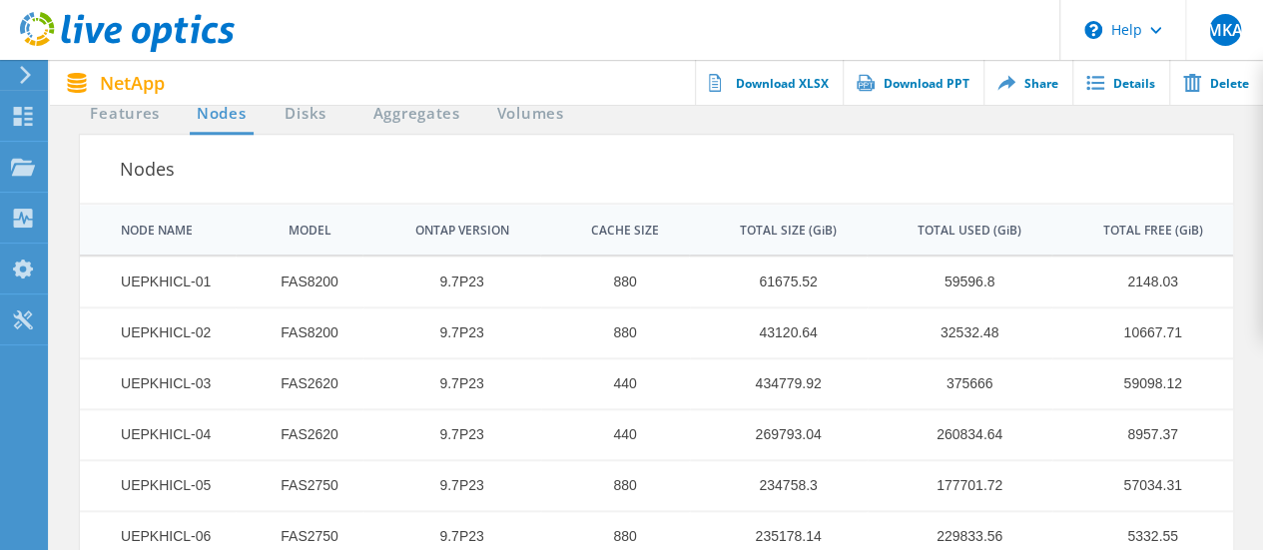
click at [299, 105] on div at bounding box center [656, 107] width 1213 height 5
click at [300, 111] on link "Disks" at bounding box center [306, 114] width 54 height 25
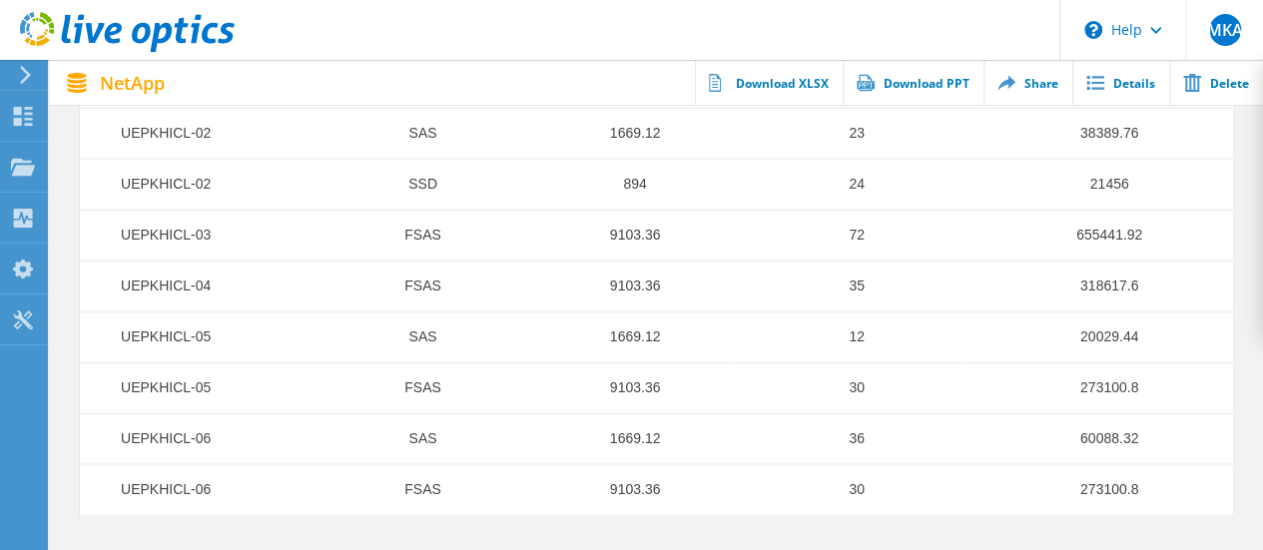
scroll to position [899, 0]
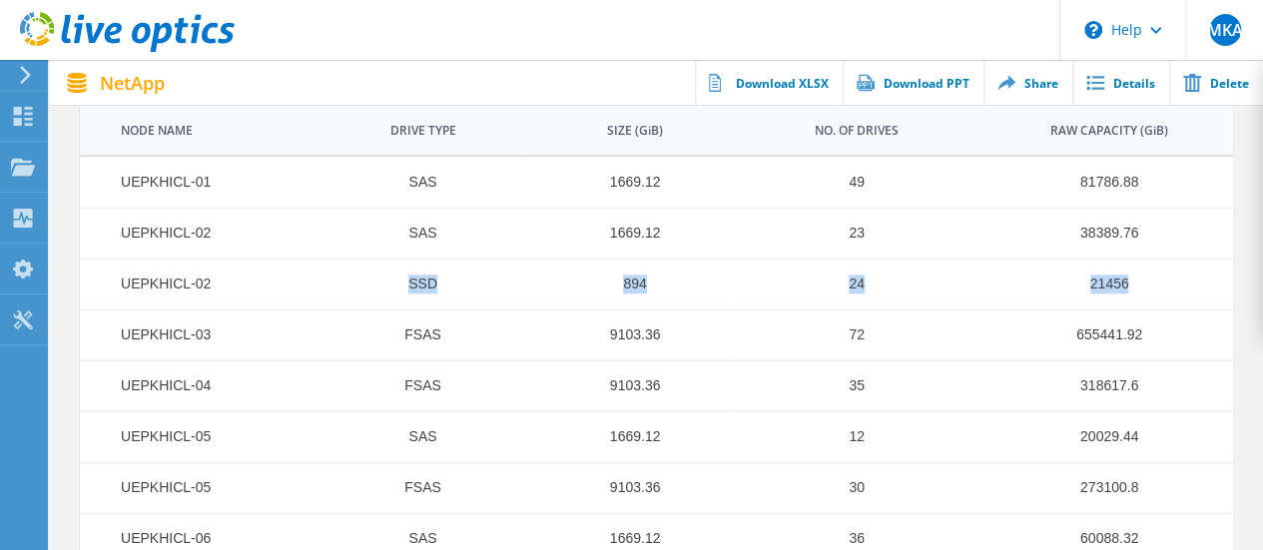
drag, startPoint x: 411, startPoint y: 276, endPoint x: 1146, endPoint y: 281, distance: 734.8
click at [1146, 281] on tr "UEPKHICL-02 SSD 894 24 21456" at bounding box center [656, 284] width 1153 height 51
click at [1110, 281] on td "21456" at bounding box center [1098, 284] width 269 height 51
click at [1100, 332] on td "655441.92" at bounding box center [1098, 334] width 269 height 51
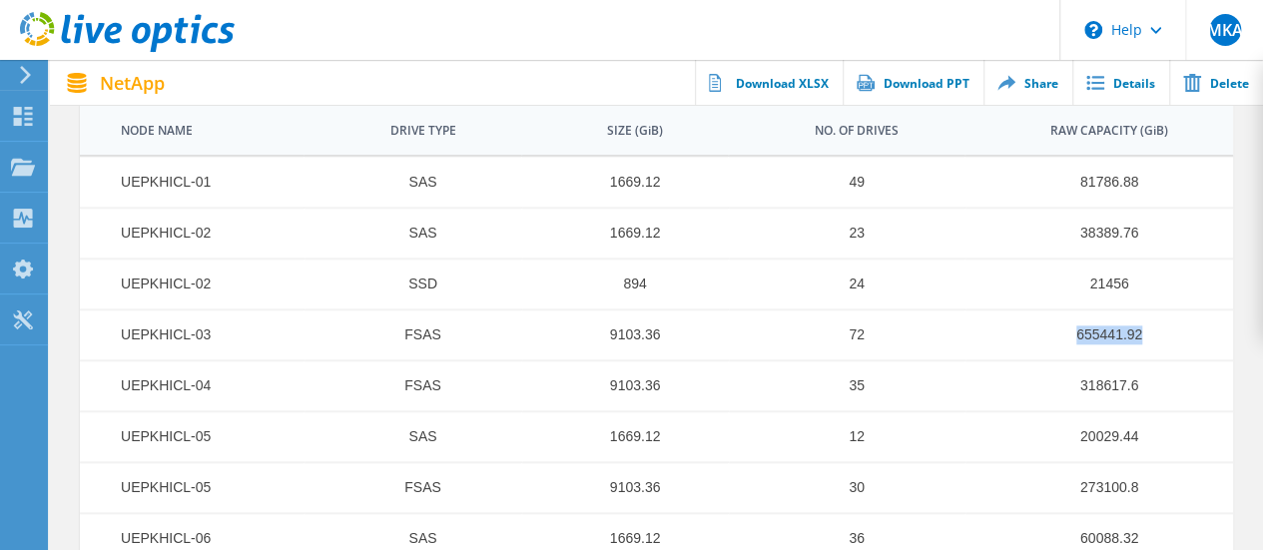
click at [1100, 332] on td "655441.92" at bounding box center [1098, 334] width 269 height 51
copy td "655441.92"
click at [1088, 185] on td "81786.88" at bounding box center [1098, 182] width 269 height 51
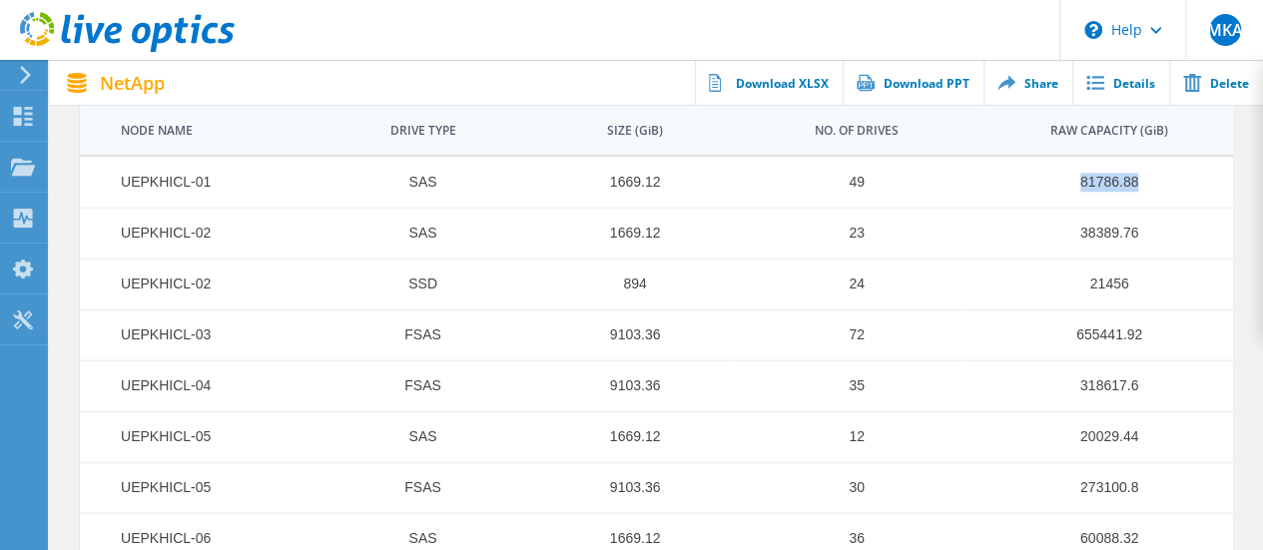
copy td "81786.88"
click at [663, 327] on td "9103.36" at bounding box center [624, 334] width 207 height 51
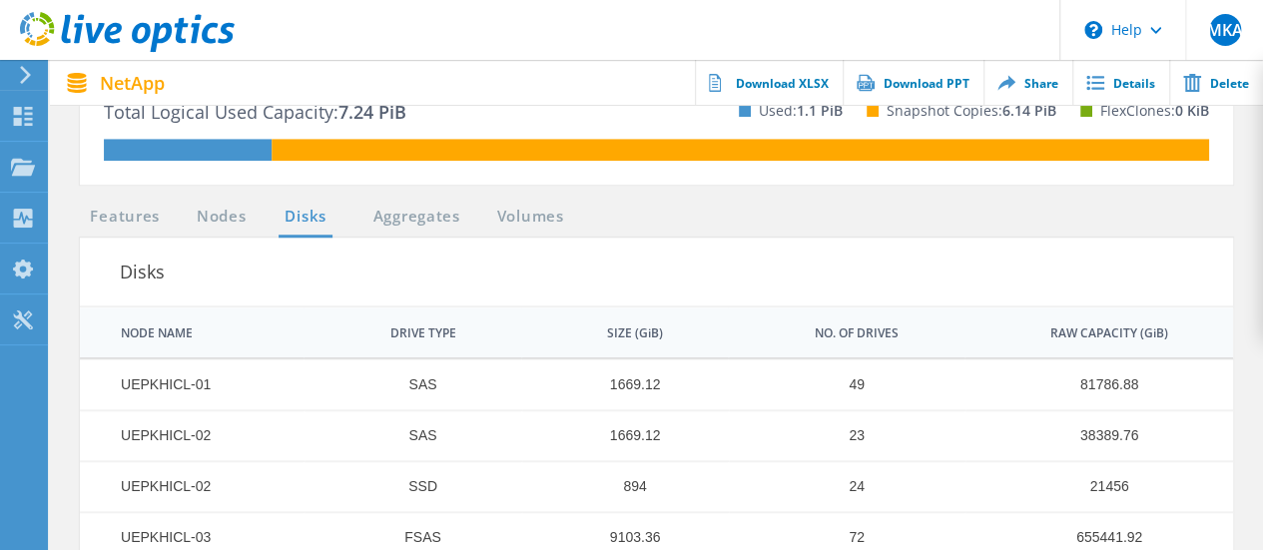
scroll to position [599, 0]
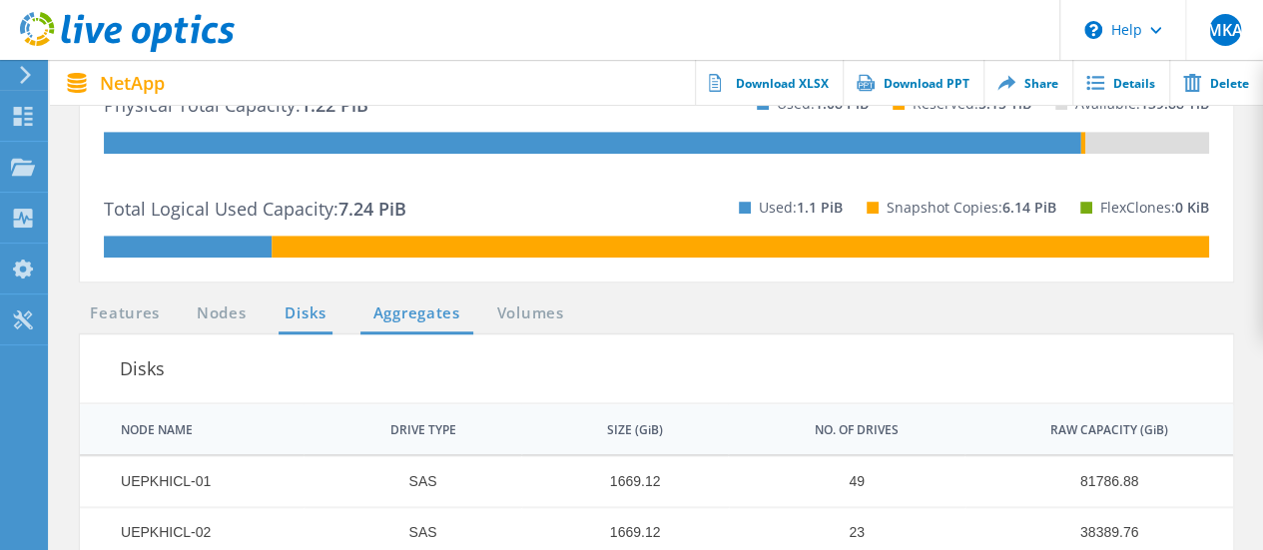
click at [430, 314] on link "Aggregates" at bounding box center [416, 314] width 113 height 25
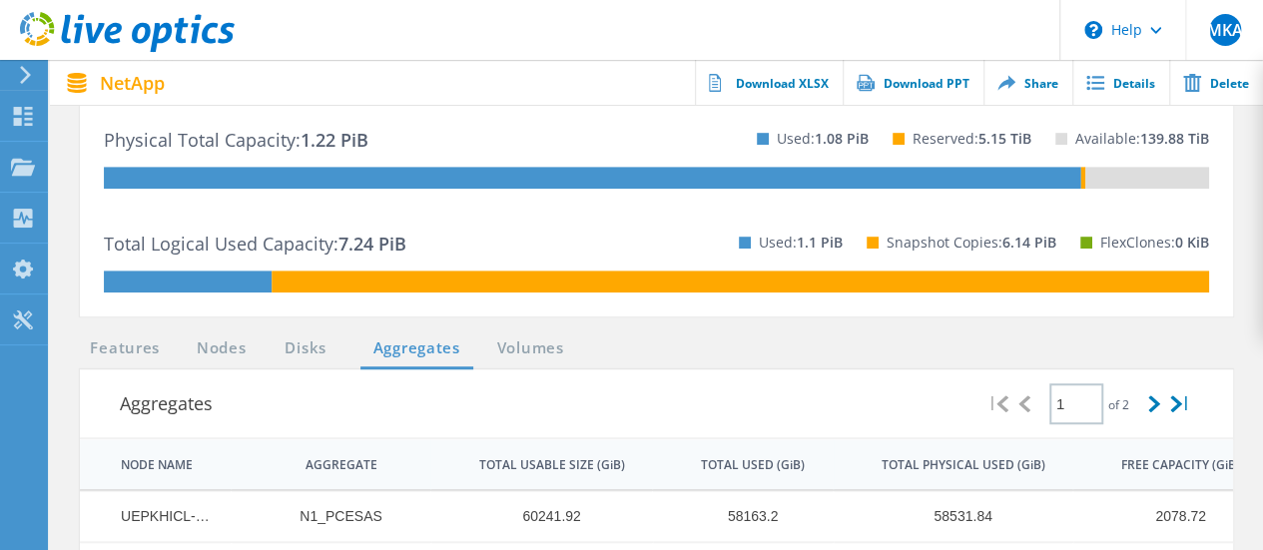
scroll to position [399, 0]
